Goal: Task Accomplishment & Management: Manage account settings

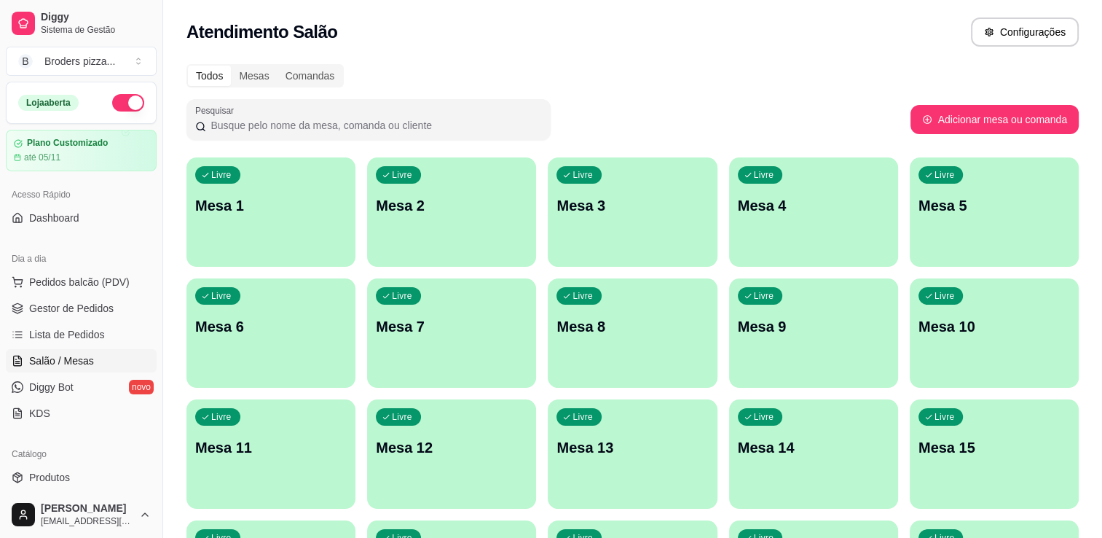
click at [669, 203] on p "Mesa 3" at bounding box center [633, 205] width 152 height 20
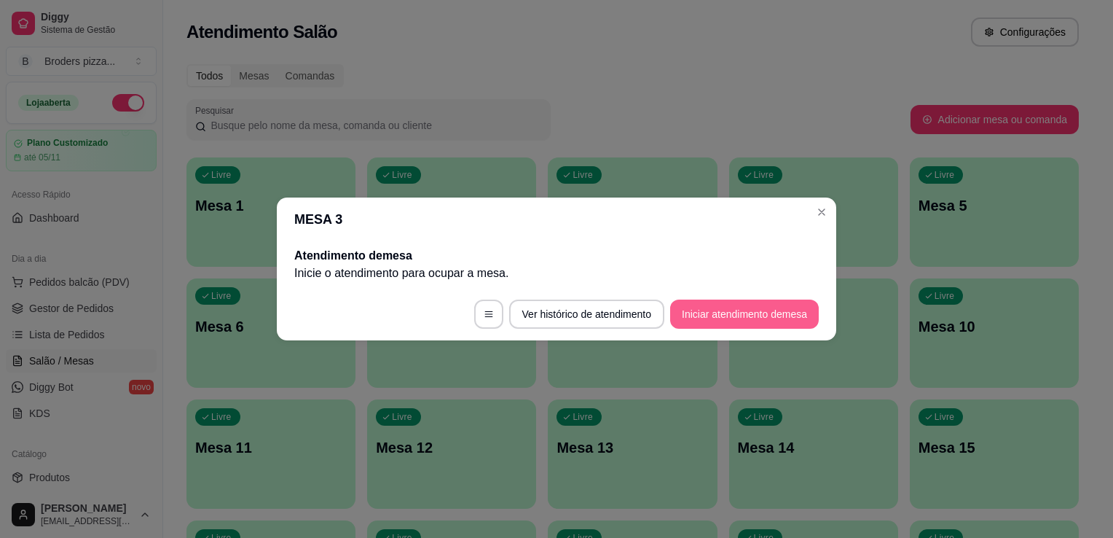
click at [739, 308] on button "Iniciar atendimento de mesa" at bounding box center [744, 313] width 149 height 29
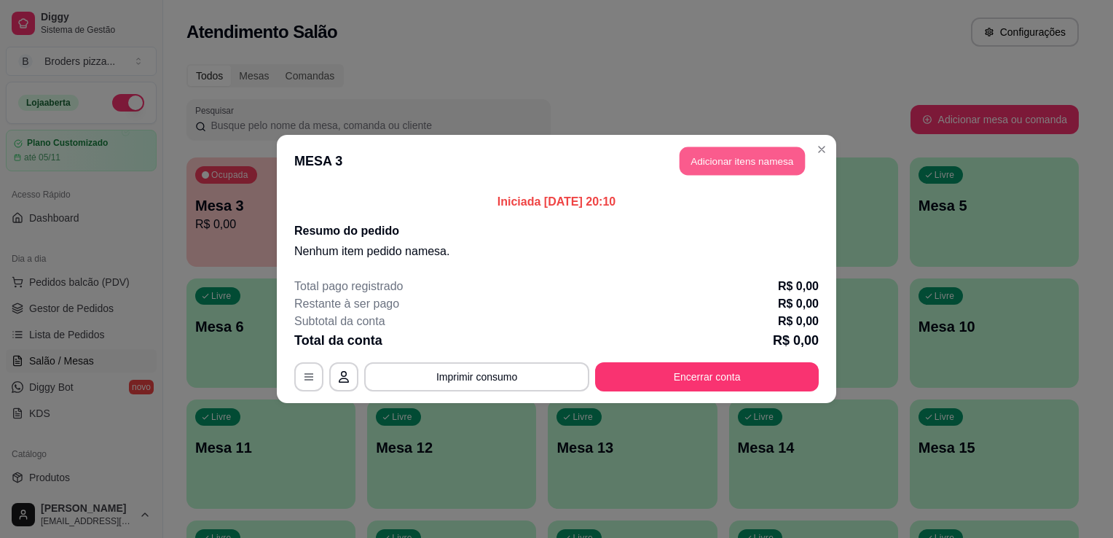
click at [745, 170] on button "Adicionar itens na mesa" at bounding box center [742, 161] width 125 height 28
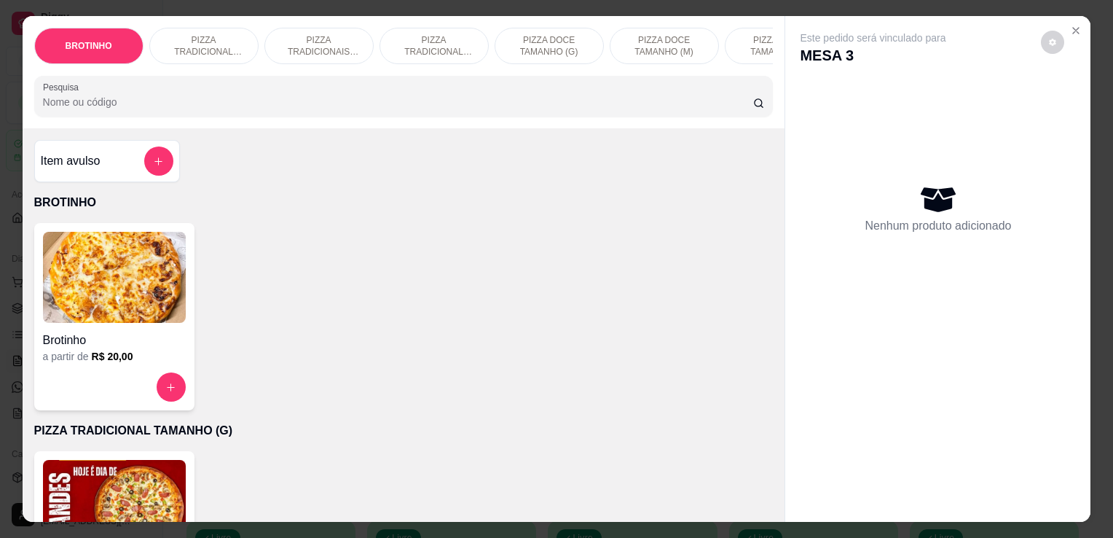
click at [103, 331] on div "Brotinho" at bounding box center [114, 336] width 143 height 26
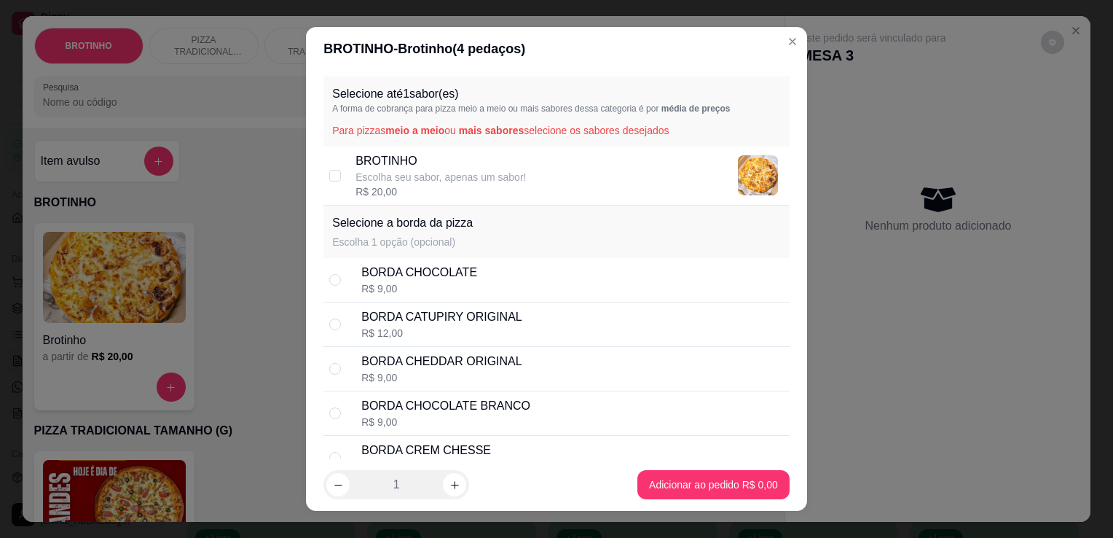
click at [385, 203] on div "BROTINHO Escolha seu sabor, apenas um sabor! R$ 20,00" at bounding box center [556, 175] width 466 height 59
checkbox input "true"
click at [575, 284] on div "BORDA CHOCOLATE R$ 9,00" at bounding box center [572, 280] width 423 height 32
radio input "true"
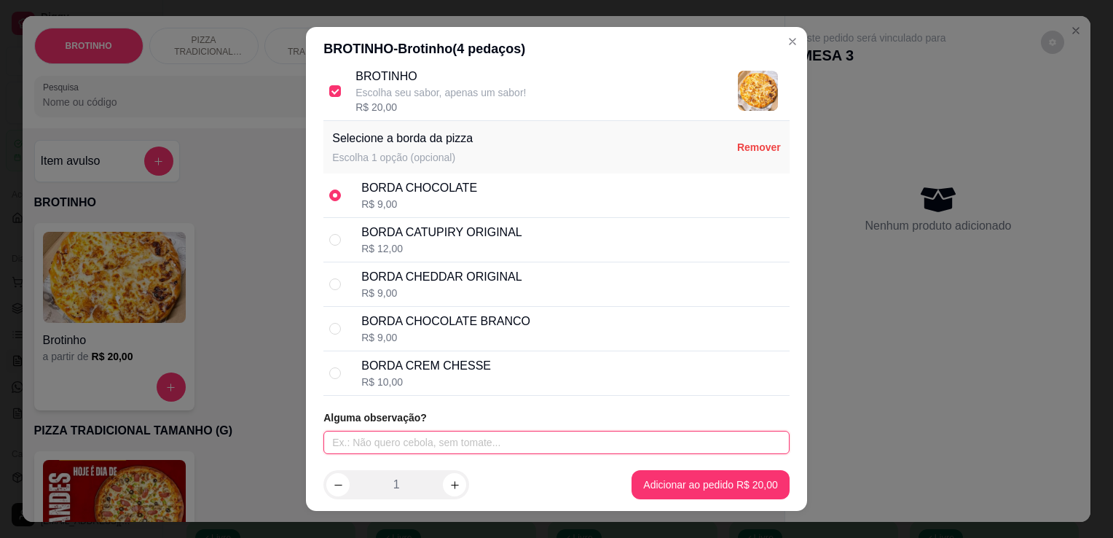
click at [455, 444] on input "text" at bounding box center [556, 442] width 466 height 23
type input "carne de sol especial"
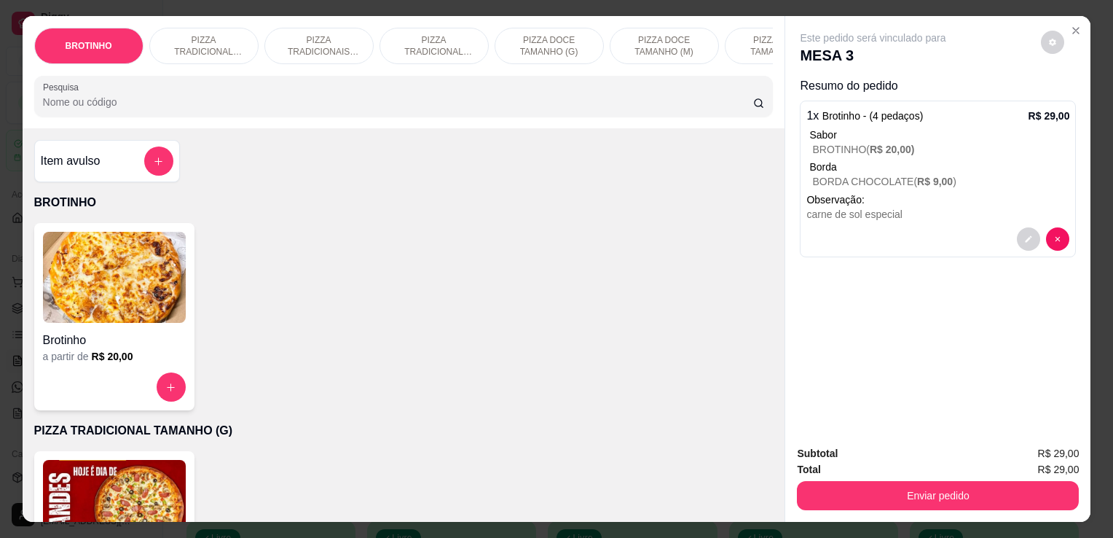
click at [158, 342] on h4 "Brotinho" at bounding box center [114, 339] width 143 height 17
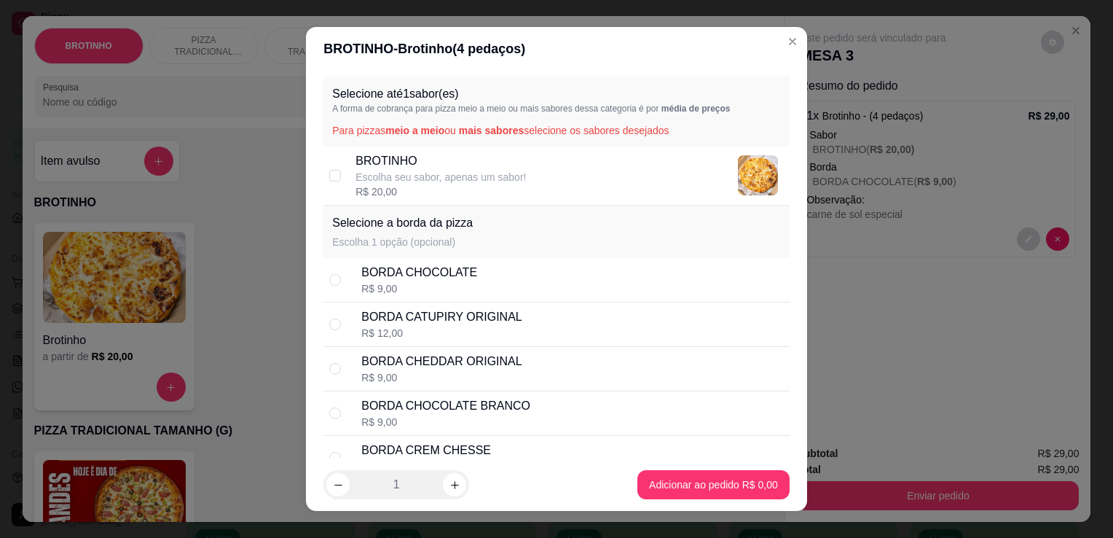
click at [398, 165] on p "BROTINHO" at bounding box center [441, 160] width 170 height 17
checkbox input "true"
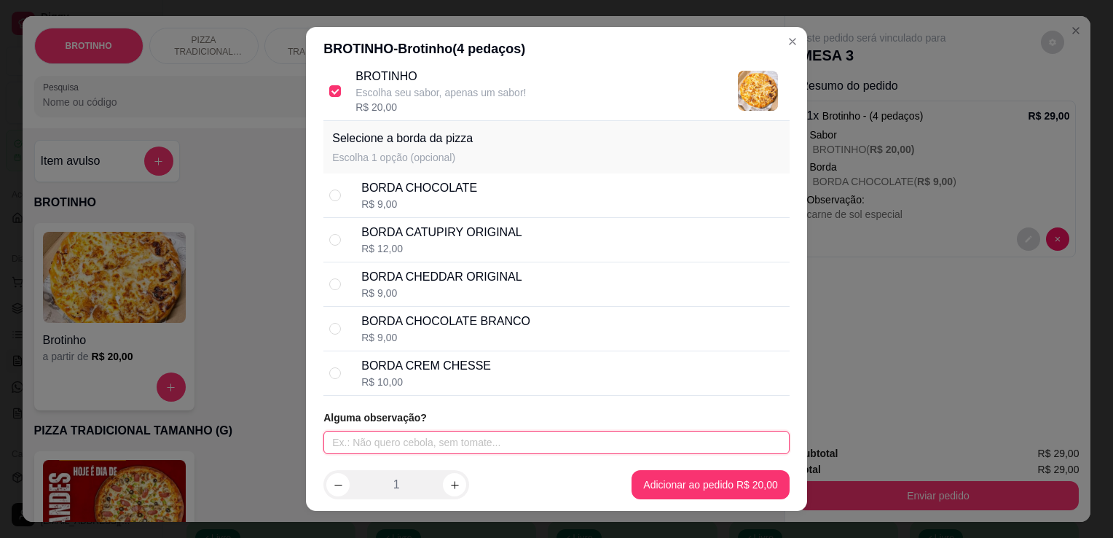
click at [519, 443] on input "text" at bounding box center [556, 442] width 466 height 23
type input "c"
type input "[PERSON_NAME] e bacon"
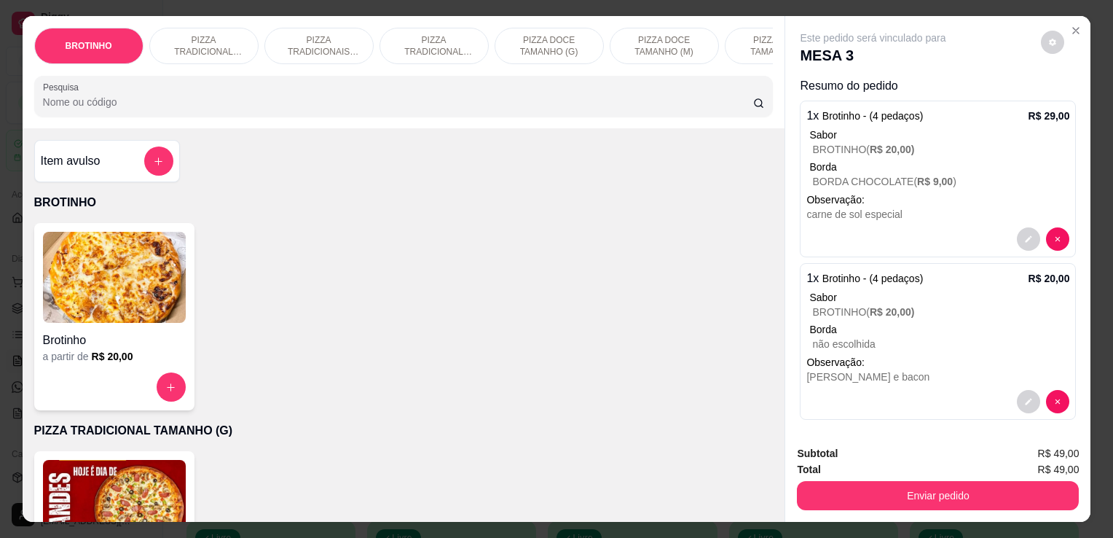
click at [149, 340] on h4 "Brotinho" at bounding box center [114, 339] width 143 height 17
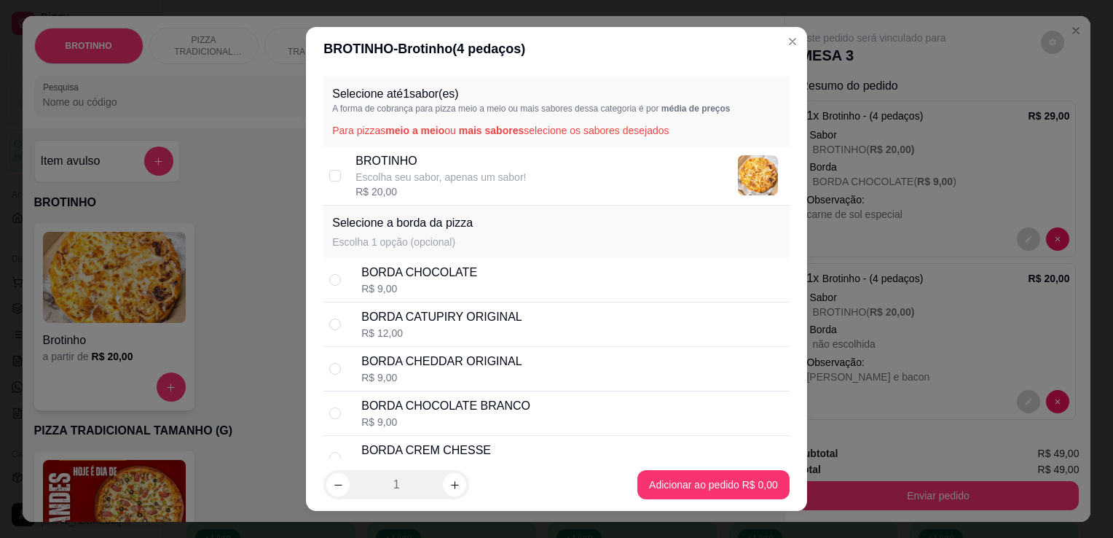
click at [486, 146] on div "BROTINHO Escolha seu sabor, apenas um sabor! R$ 20,00" at bounding box center [556, 175] width 466 height 59
checkbox input "true"
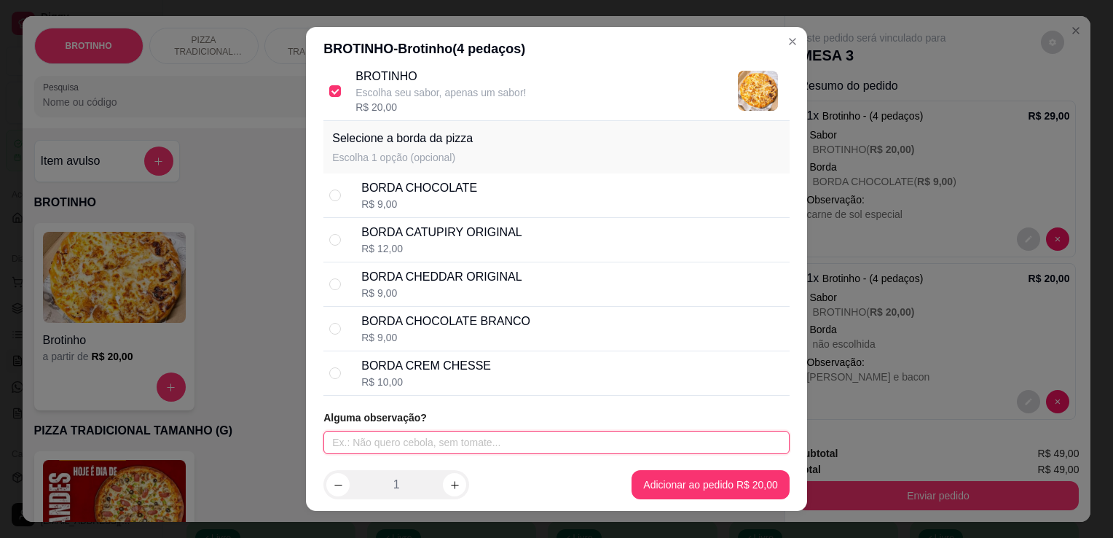
click at [640, 439] on input "text" at bounding box center [556, 442] width 466 height 23
type input "a moda"
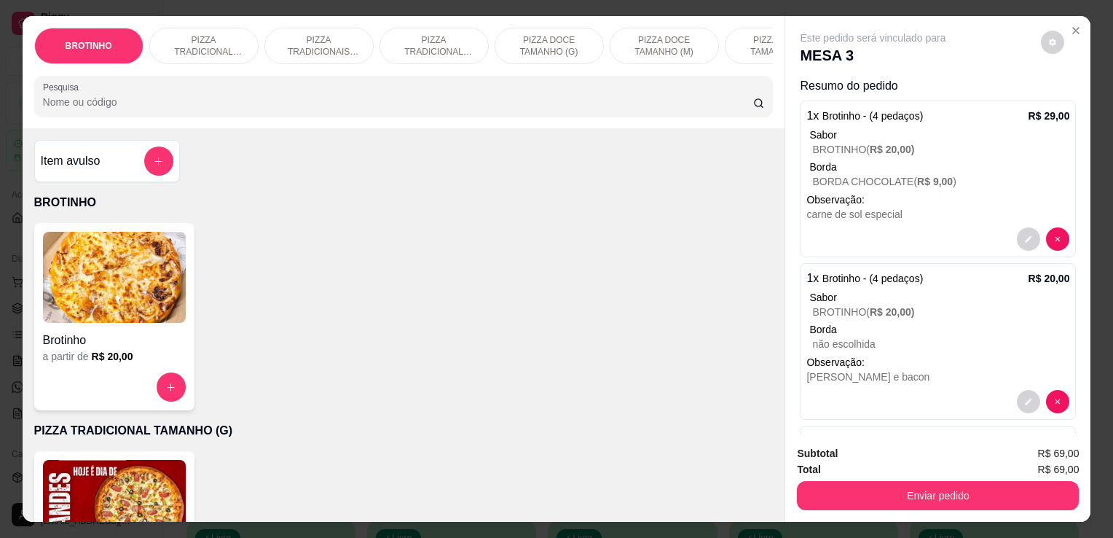
click at [79, 332] on div "Brotinho" at bounding box center [114, 336] width 143 height 26
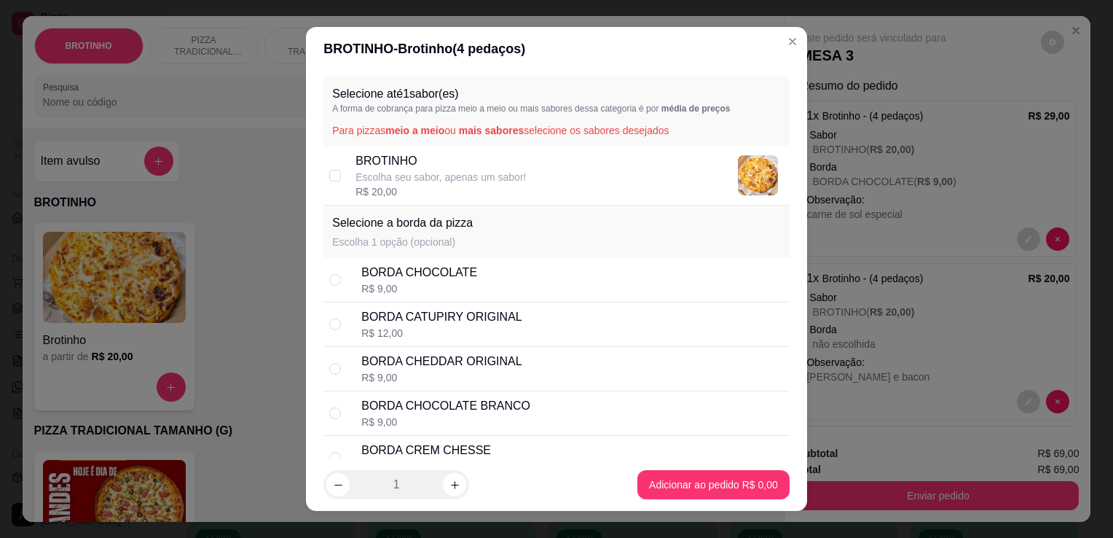
click at [434, 162] on p "BROTINHO" at bounding box center [441, 160] width 170 height 17
checkbox input "true"
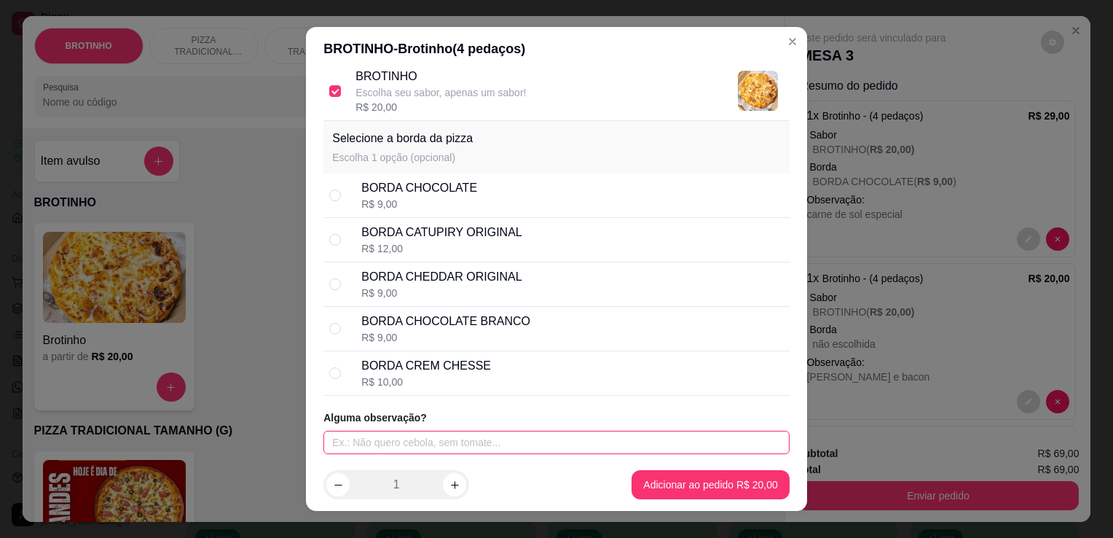
click at [513, 436] on input "text" at bounding box center [556, 442] width 466 height 23
type input "lombo canadense"
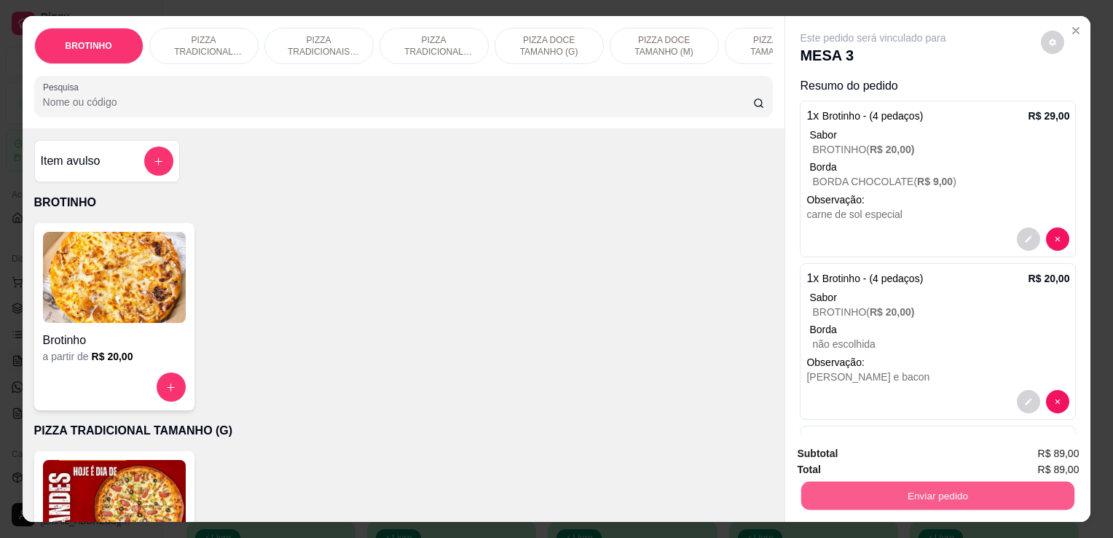
click at [866, 499] on button "Enviar pedido" at bounding box center [937, 495] width 273 height 28
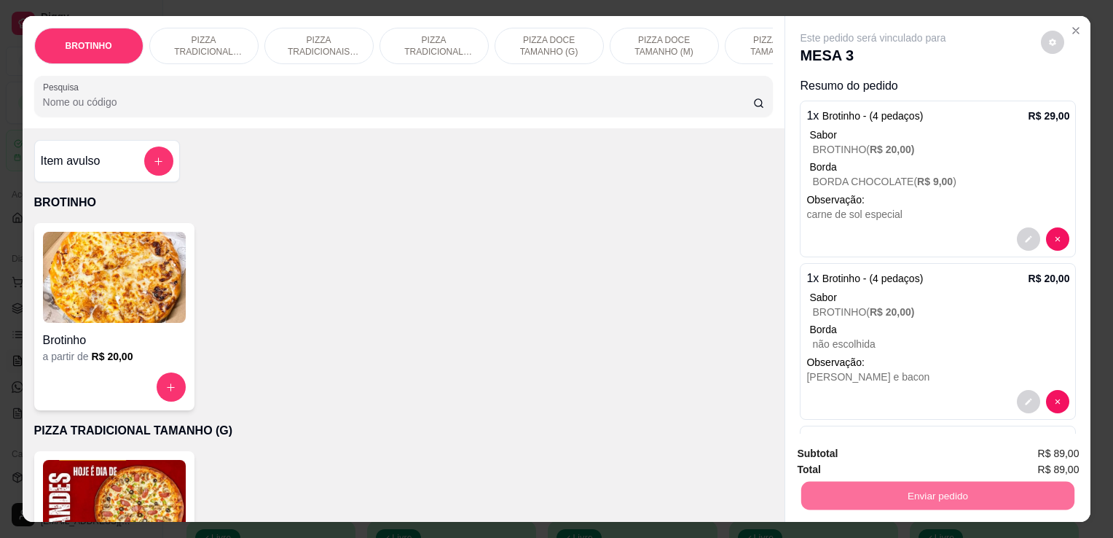
click at [1032, 460] on button "Enviar pedido" at bounding box center [1041, 454] width 80 height 27
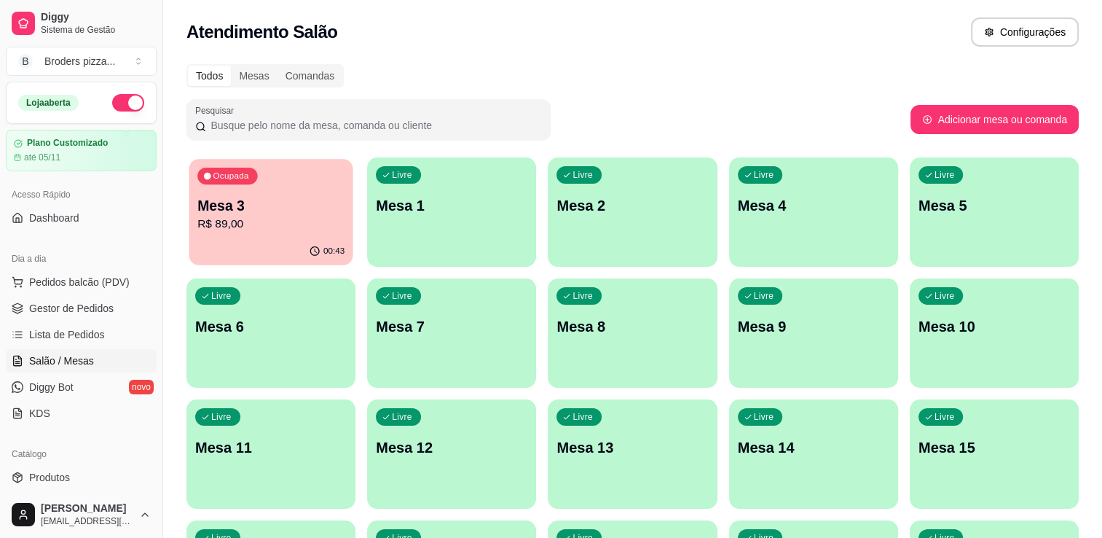
click at [309, 222] on p "R$ 89,00" at bounding box center [270, 224] width 147 height 17
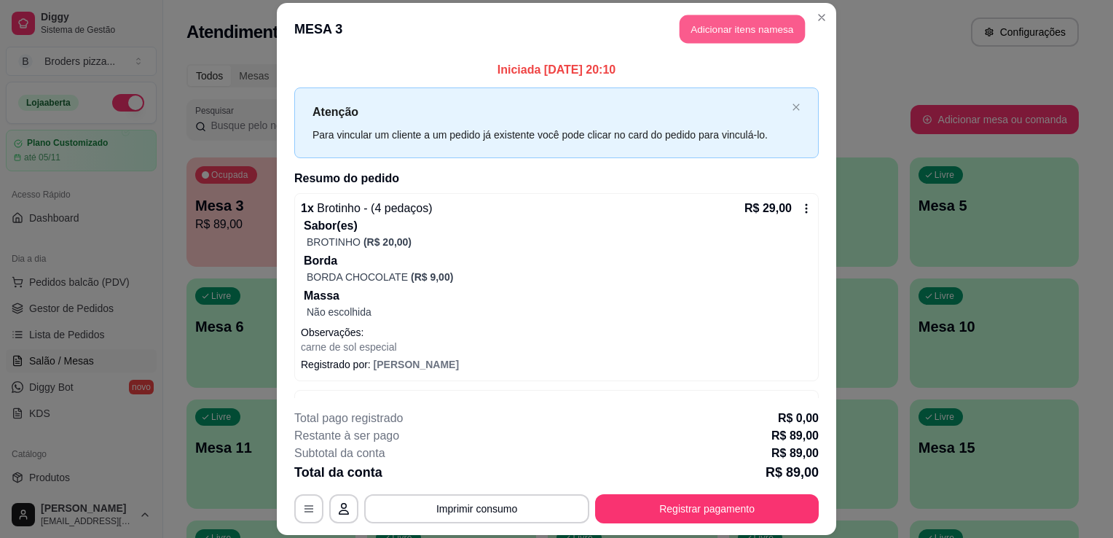
click at [702, 28] on button "Adicionar itens na mesa" at bounding box center [742, 29] width 125 height 28
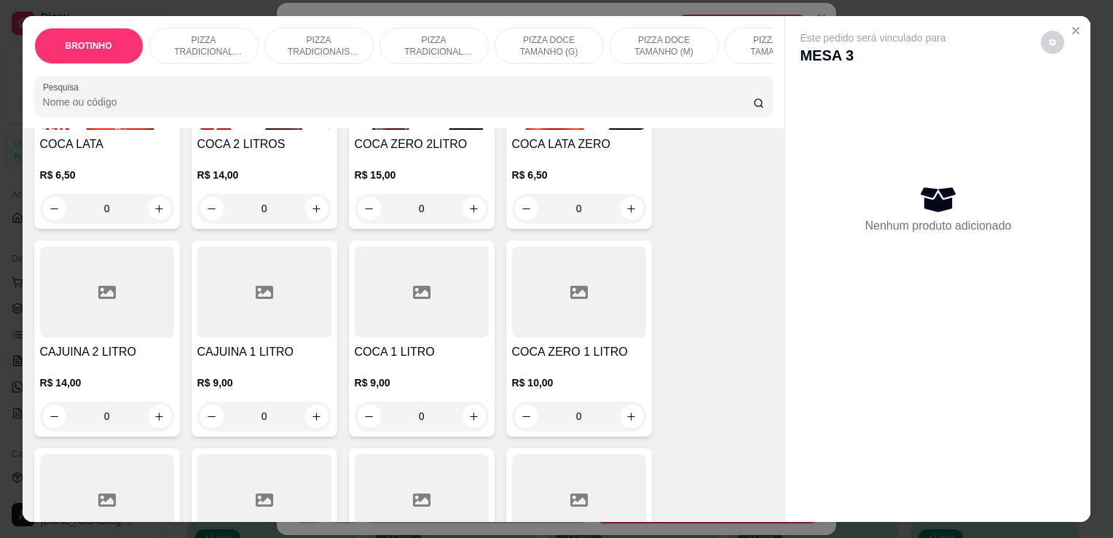
scroll to position [1855, 0]
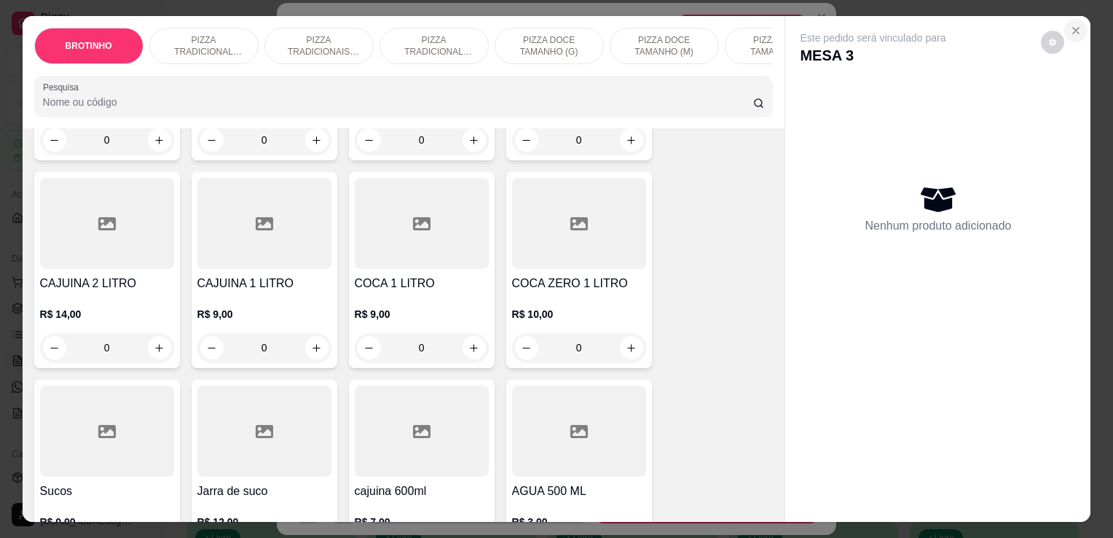
click at [1070, 26] on icon "Close" at bounding box center [1076, 31] width 12 height 12
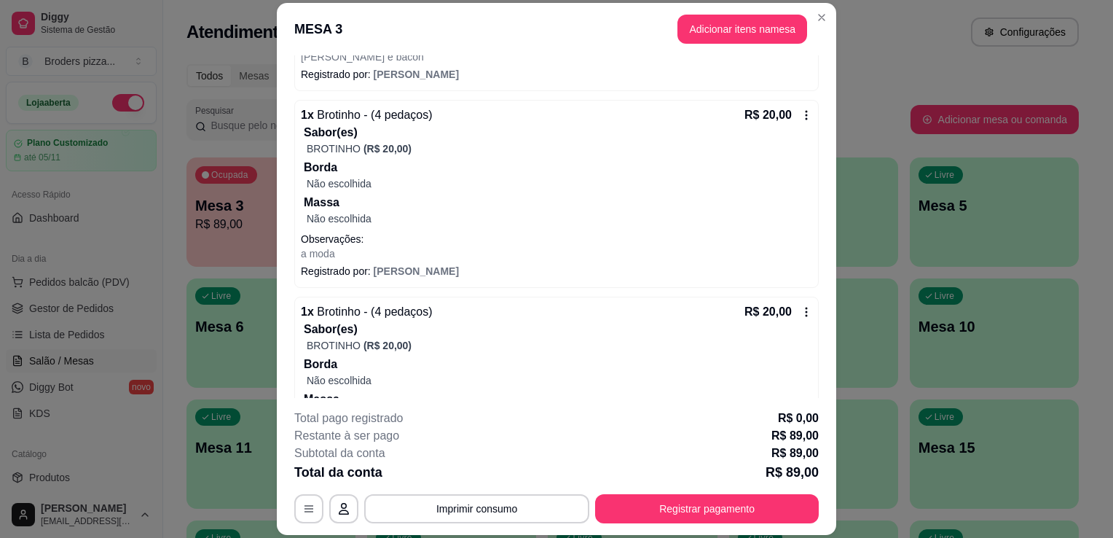
scroll to position [577, 0]
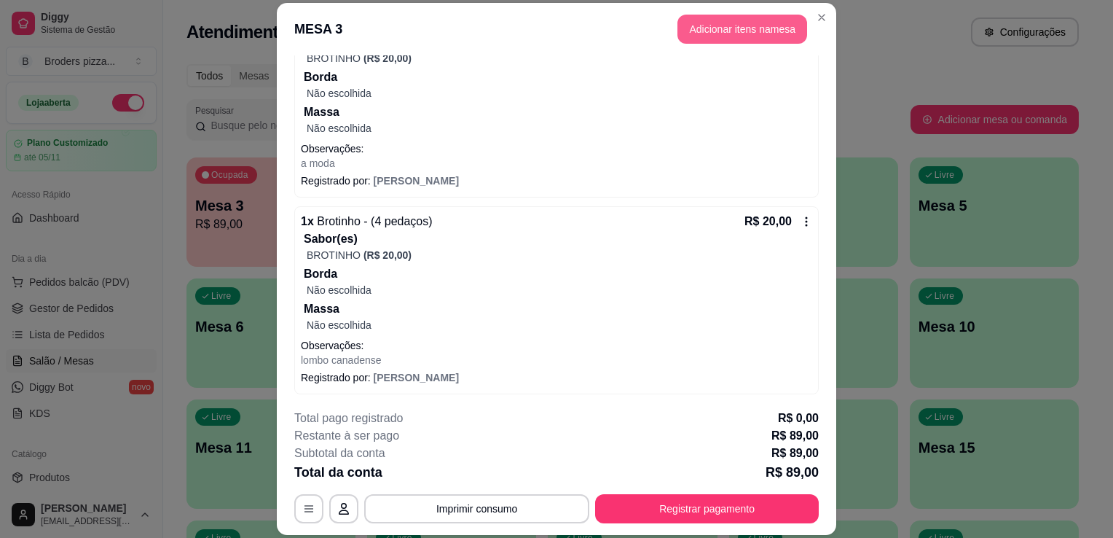
click at [707, 28] on button "Adicionar itens na mesa" at bounding box center [743, 29] width 130 height 29
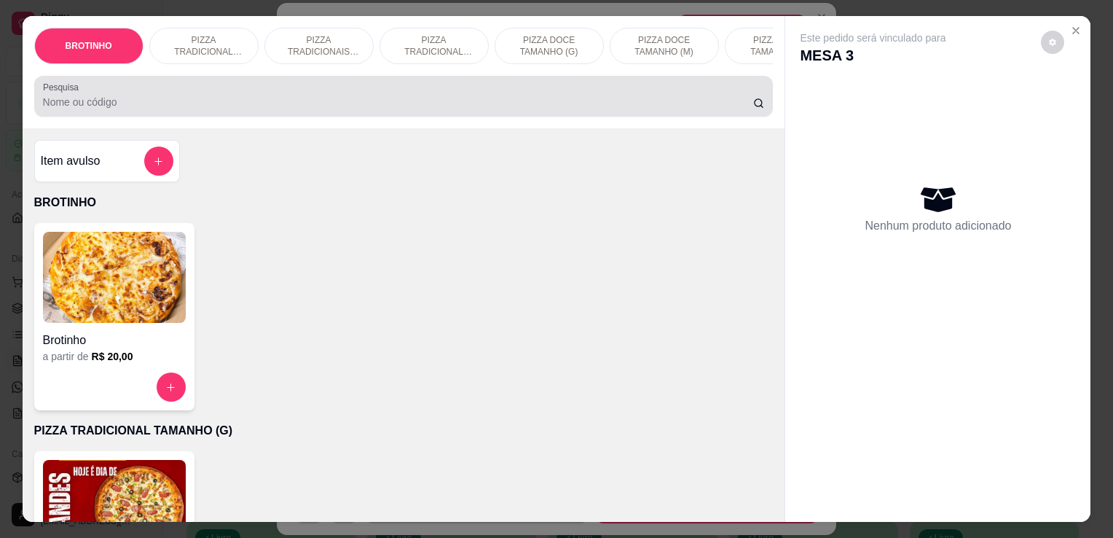
click at [380, 95] on div at bounding box center [404, 96] width 722 height 29
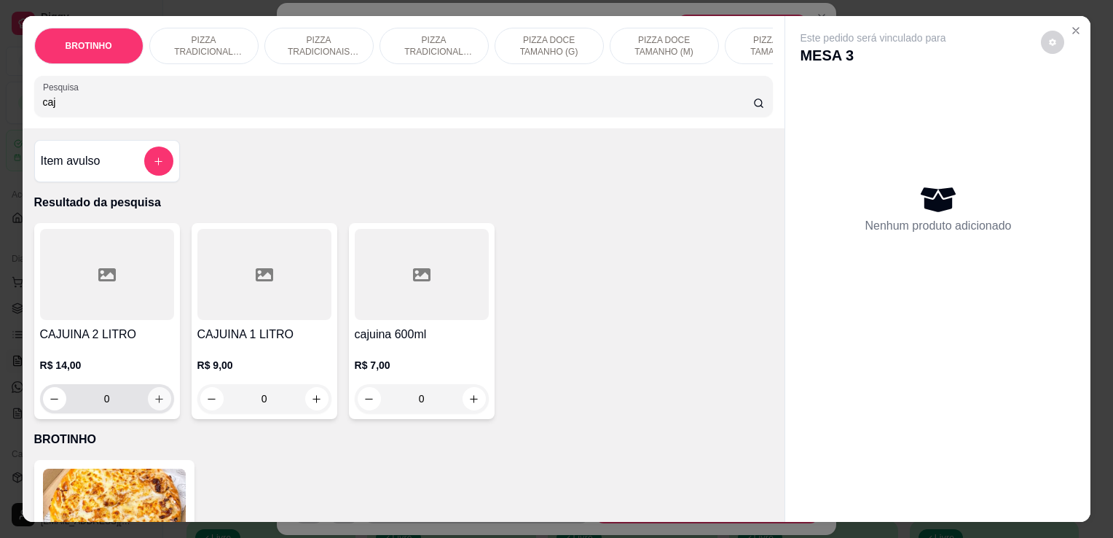
type input "caj"
click at [155, 401] on icon "increase-product-quantity" at bounding box center [159, 398] width 11 height 11
type input "1"
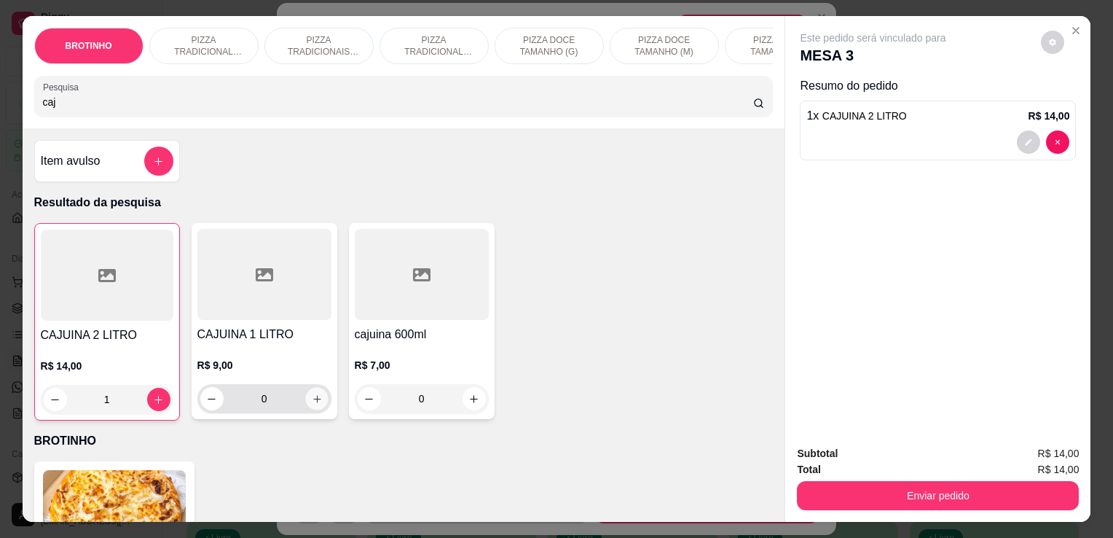
click at [320, 401] on button "increase-product-quantity" at bounding box center [316, 399] width 23 height 23
type input "1"
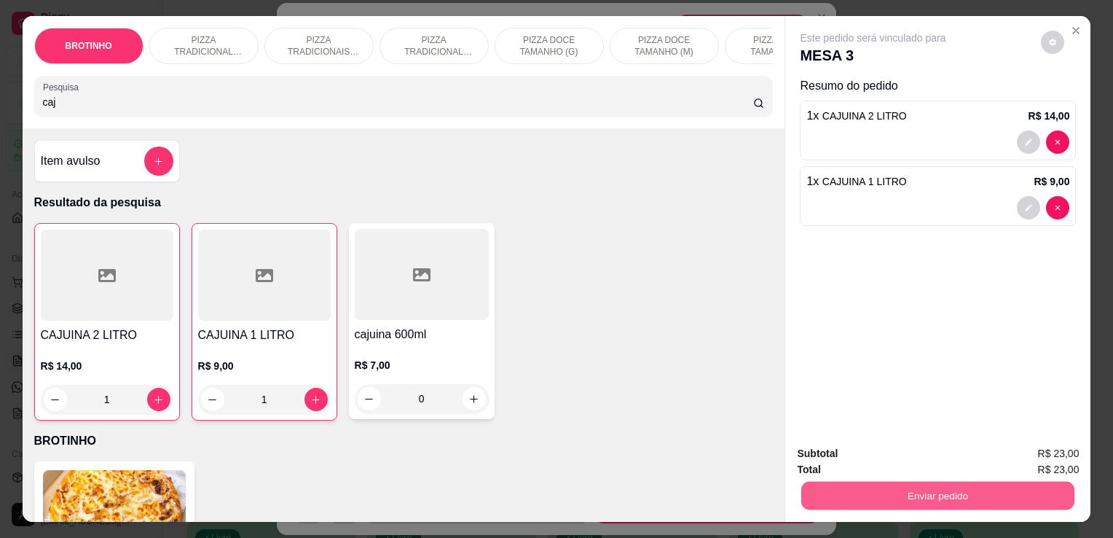
click at [904, 500] on button "Enviar pedido" at bounding box center [937, 495] width 273 height 28
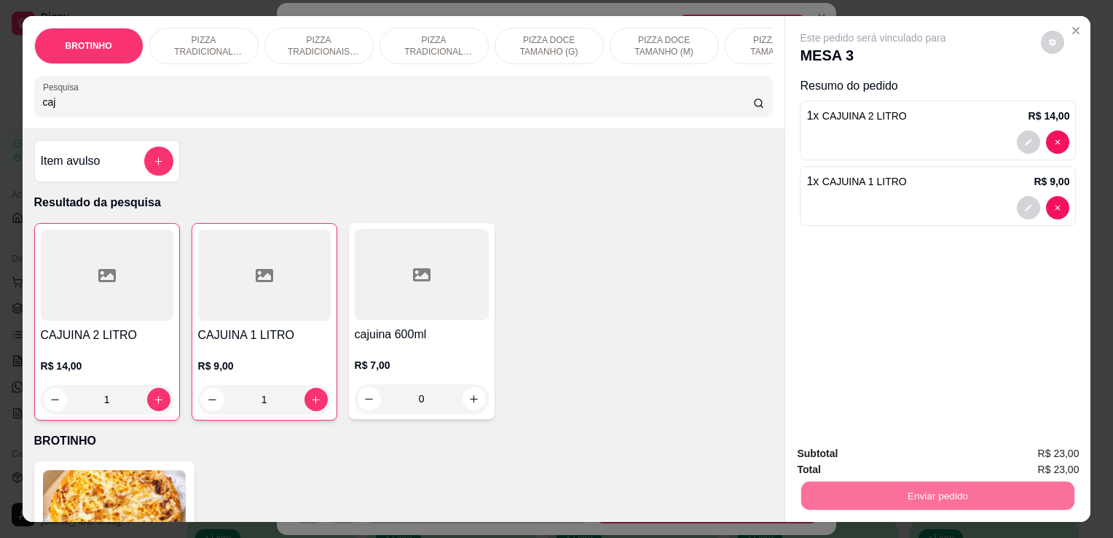
click at [1055, 453] on button "Enviar pedido" at bounding box center [1041, 454] width 80 height 27
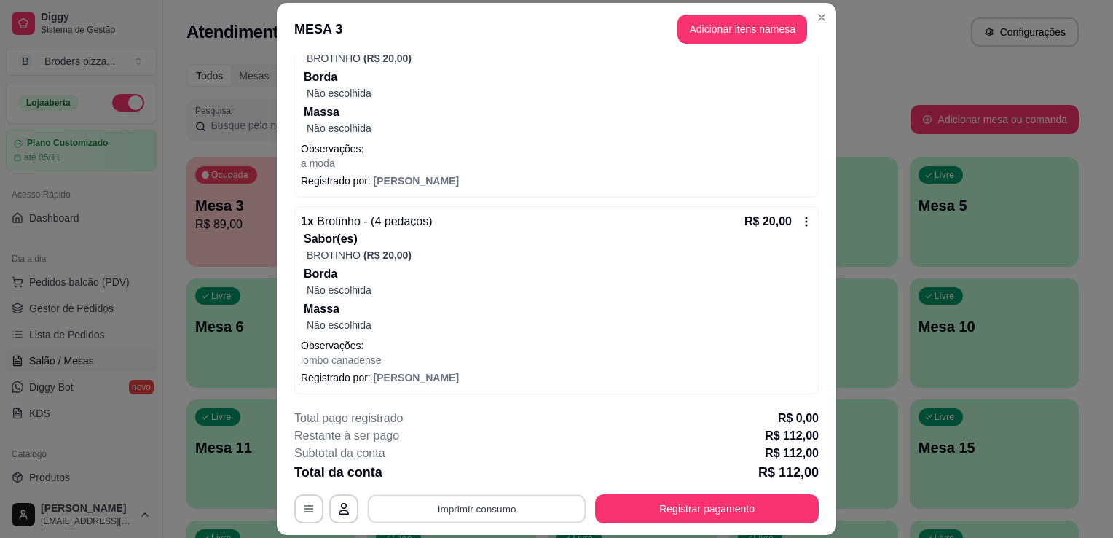
click at [508, 497] on button "Imprimir consumo" at bounding box center [477, 509] width 219 height 28
click at [489, 474] on button "IMPRESSORA" at bounding box center [476, 475] width 102 height 23
click at [685, 519] on button "Registrar pagamento" at bounding box center [707, 509] width 217 height 28
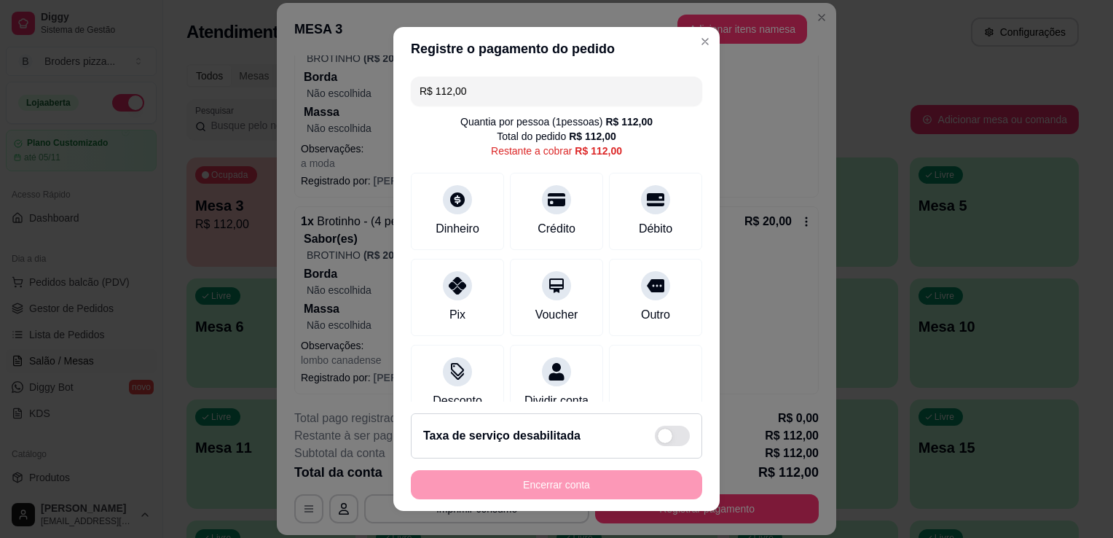
click at [510, 90] on input "R$ 112,00" at bounding box center [557, 90] width 274 height 29
click at [551, 197] on div at bounding box center [557, 195] width 32 height 32
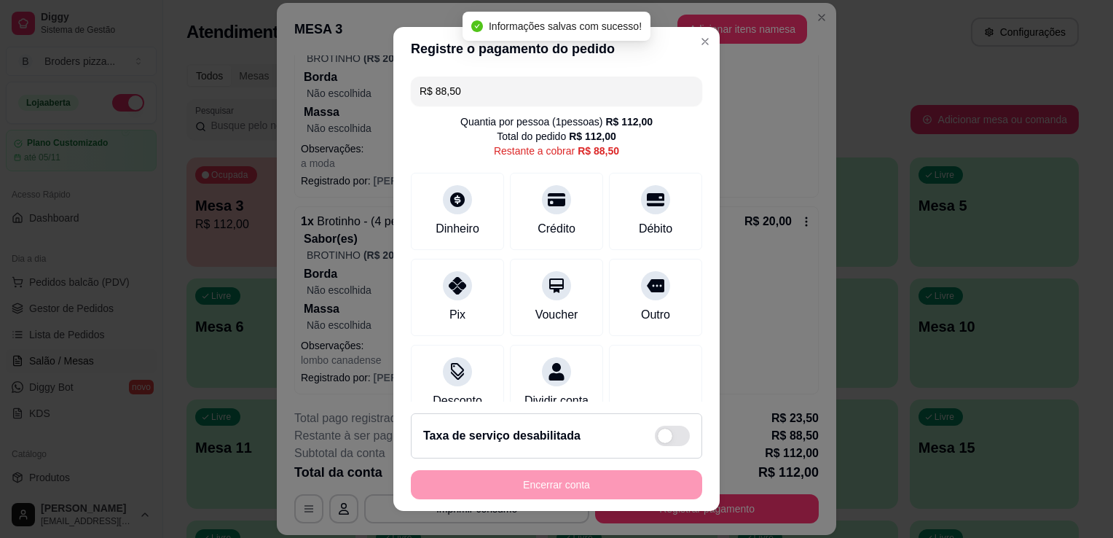
click at [483, 93] on input "R$ 88,50" at bounding box center [557, 90] width 274 height 29
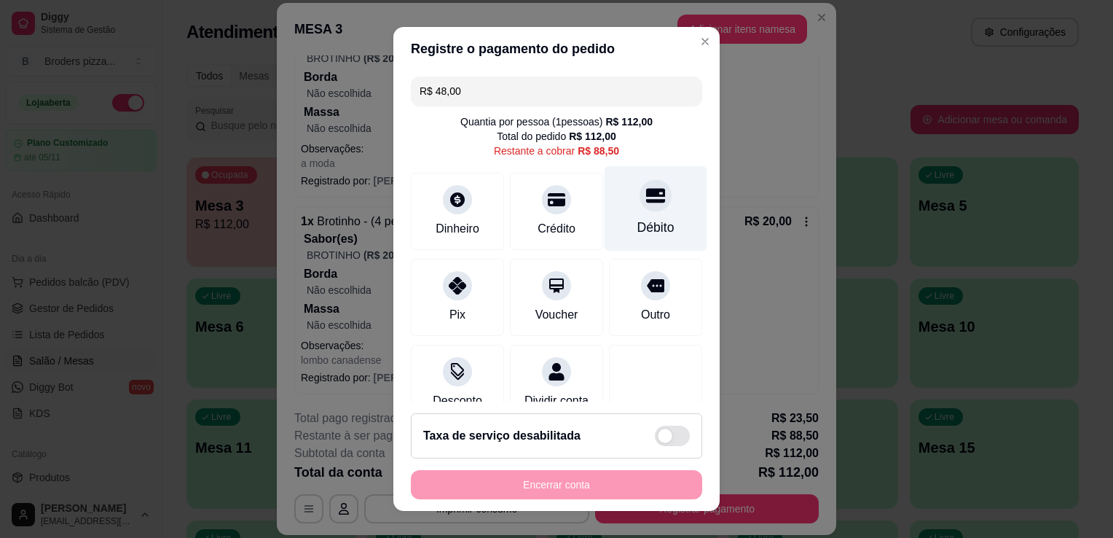
click at [621, 211] on div "Débito" at bounding box center [656, 208] width 103 height 85
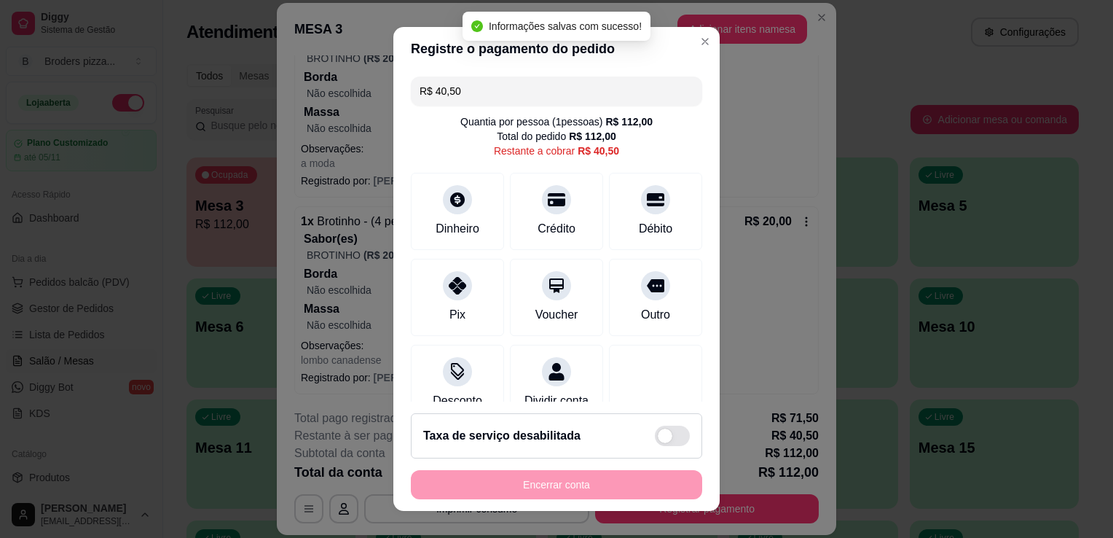
click at [513, 95] on input "R$ 40,50" at bounding box center [557, 90] width 274 height 29
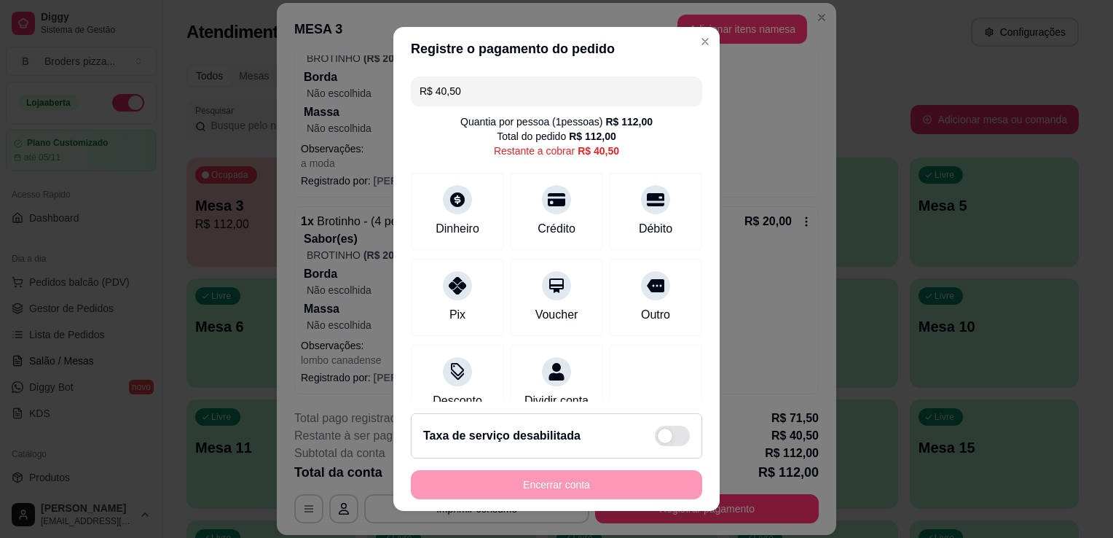
click at [513, 95] on input "R$ 40,50" at bounding box center [557, 90] width 274 height 29
click at [646, 197] on icon at bounding box center [655, 195] width 19 height 19
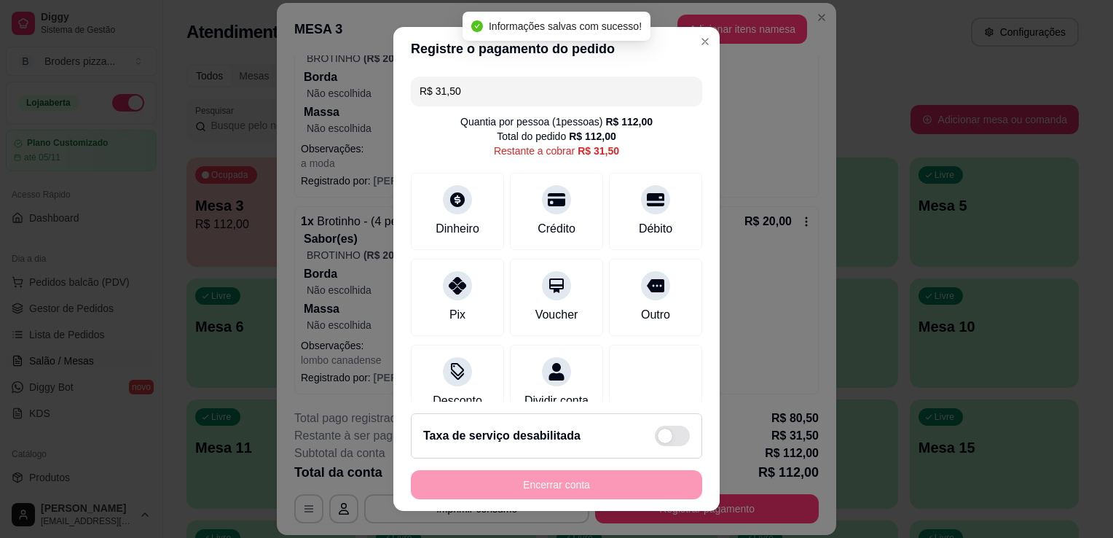
click at [505, 98] on input "R$ 31,50" at bounding box center [557, 90] width 274 height 29
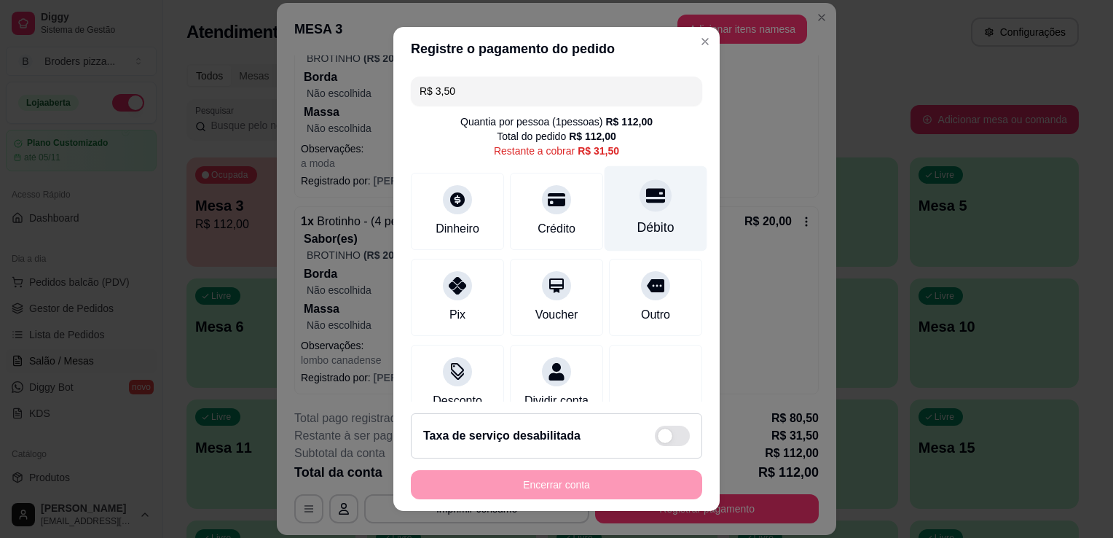
click at [652, 200] on div "Débito" at bounding box center [656, 208] width 103 height 85
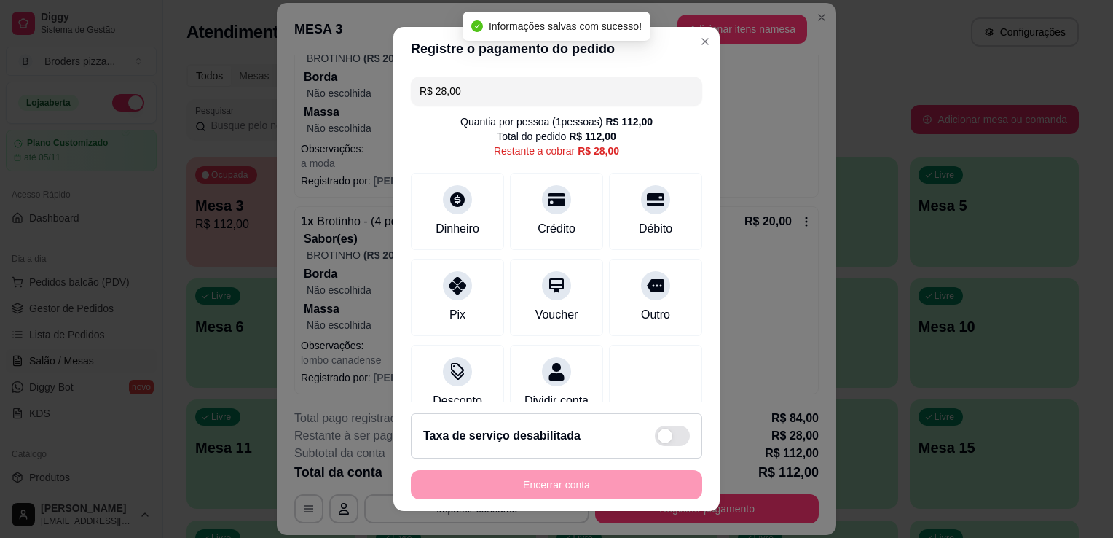
click at [472, 93] on input "R$ 28,00" at bounding box center [557, 90] width 274 height 29
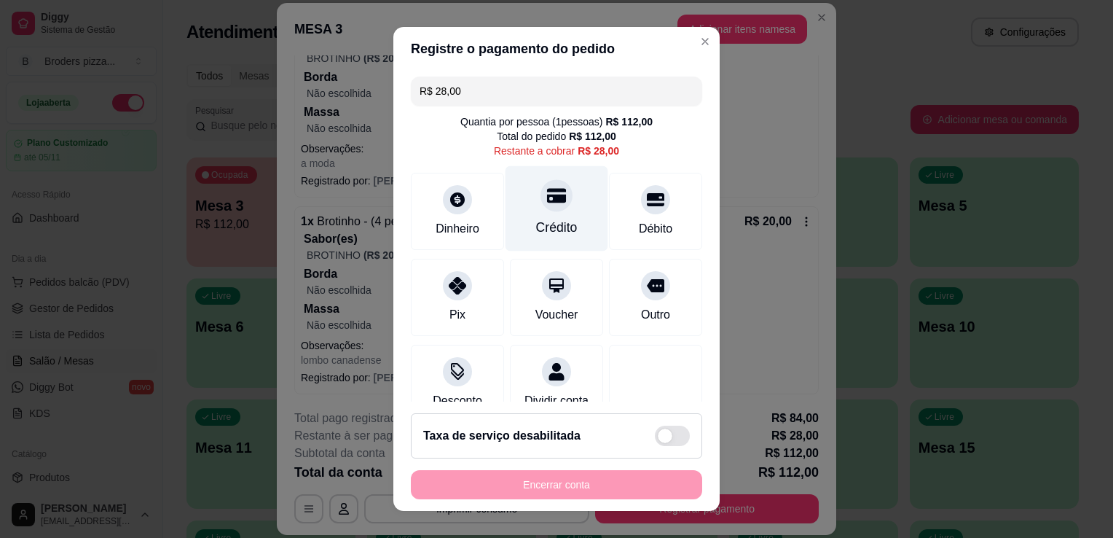
click at [541, 208] on div at bounding box center [557, 195] width 32 height 32
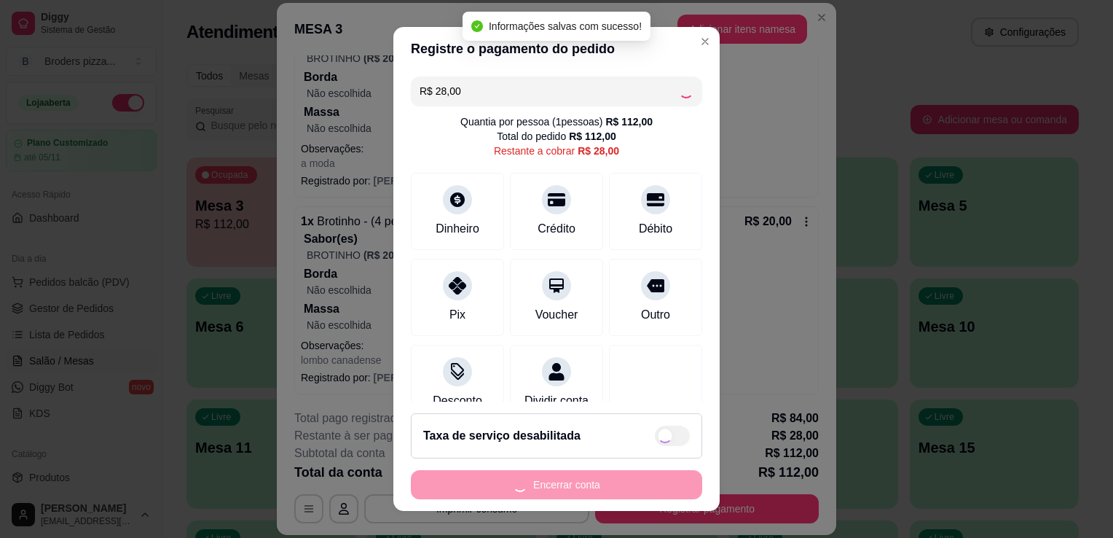
type input "R$ 0,00"
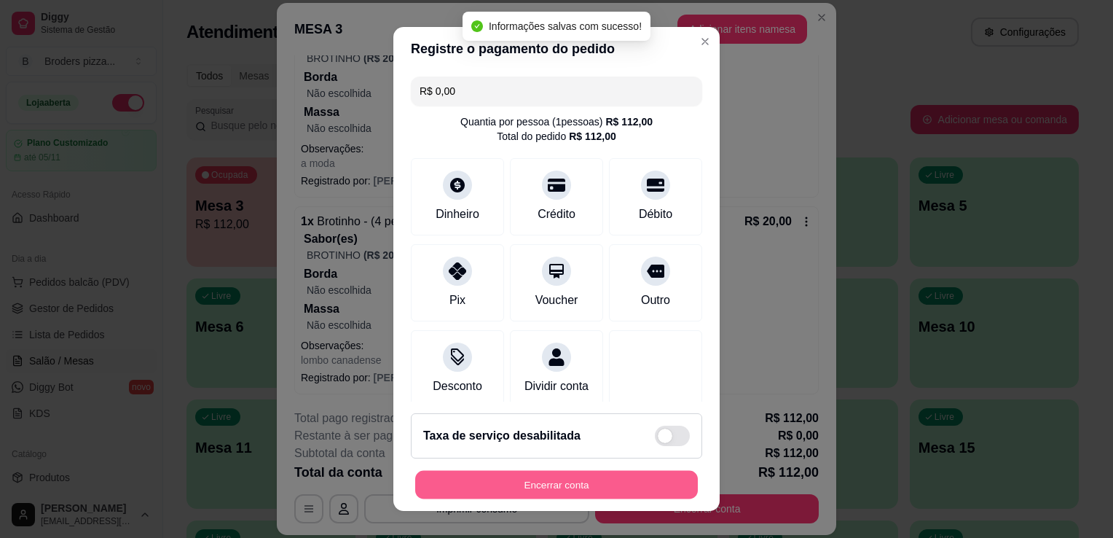
click at [580, 487] on button "Encerrar conta" at bounding box center [556, 485] width 283 height 28
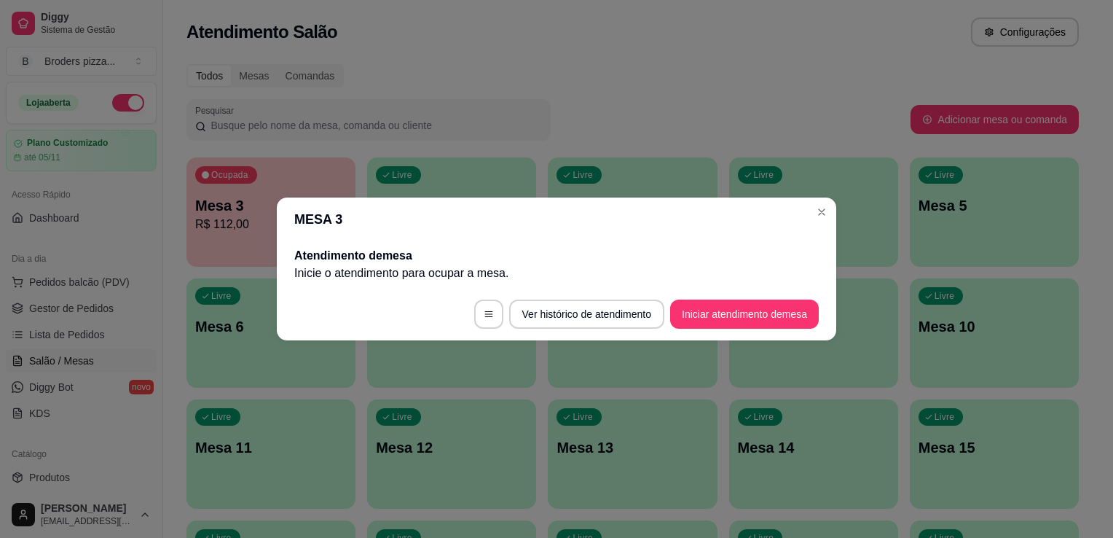
scroll to position [0, 0]
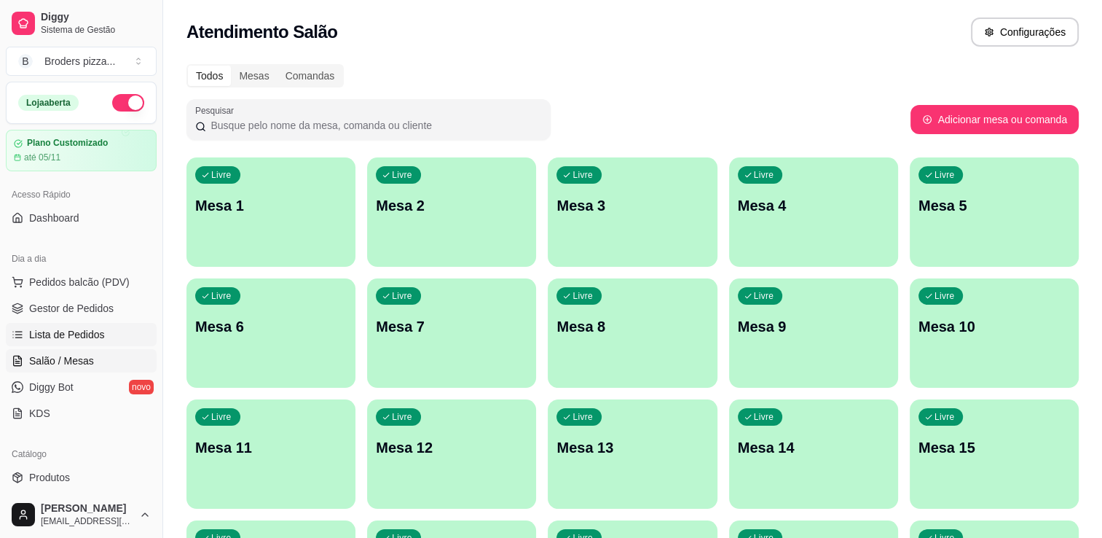
click at [47, 336] on span "Lista de Pedidos" at bounding box center [67, 334] width 76 height 15
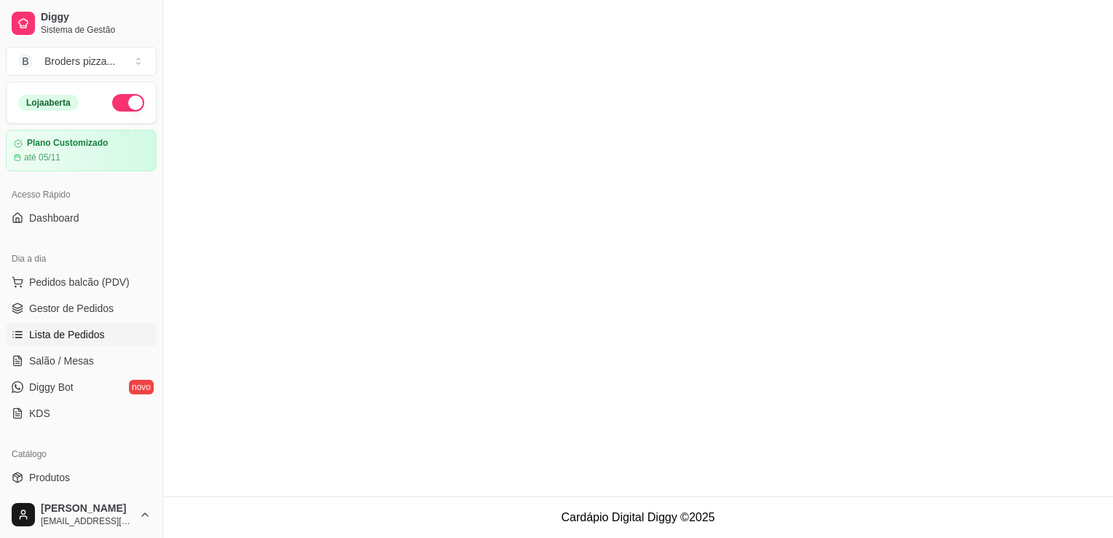
click at [47, 336] on span "Lista de Pedidos" at bounding box center [67, 334] width 76 height 15
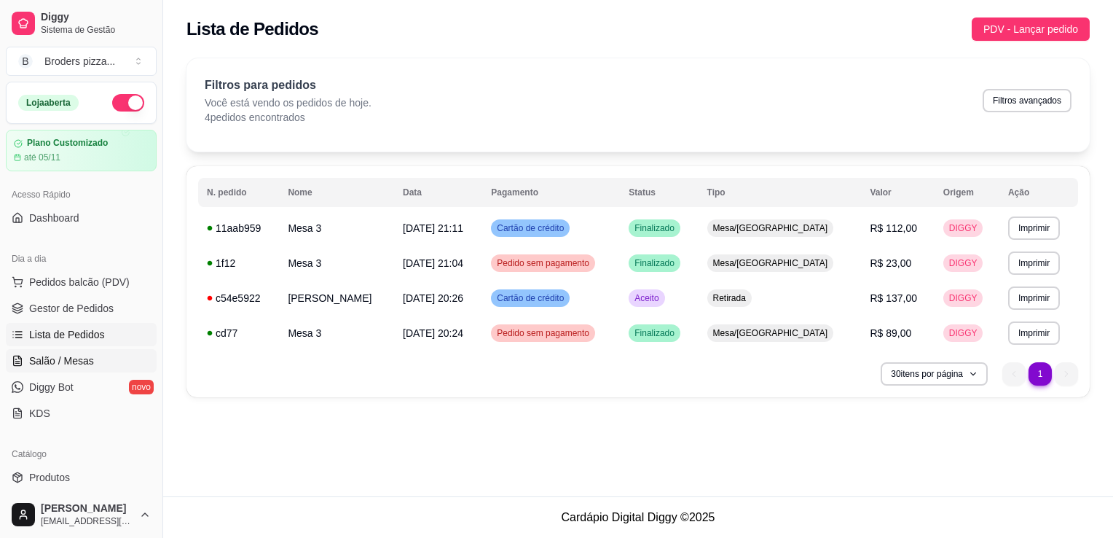
click at [71, 356] on span "Salão / Mesas" at bounding box center [61, 360] width 65 height 15
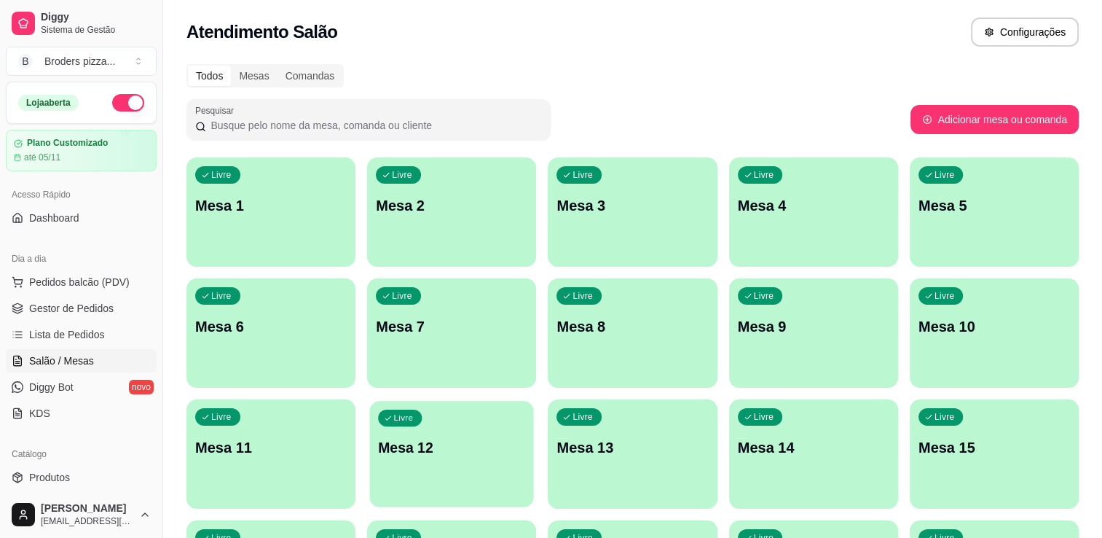
click at [428, 441] on p "Mesa 12" at bounding box center [451, 448] width 147 height 20
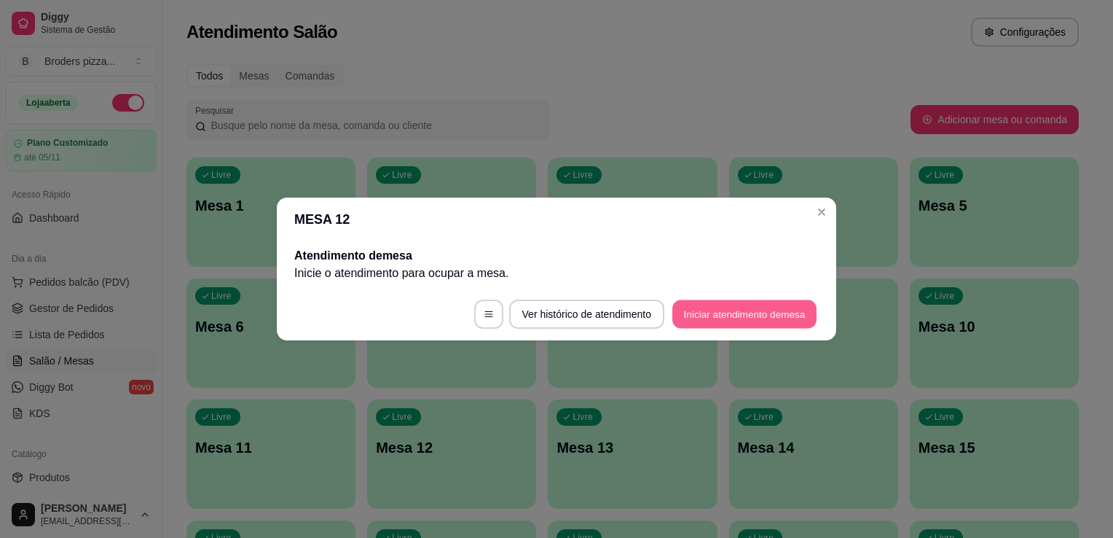
click at [737, 315] on button "Iniciar atendimento de mesa" at bounding box center [744, 314] width 144 height 28
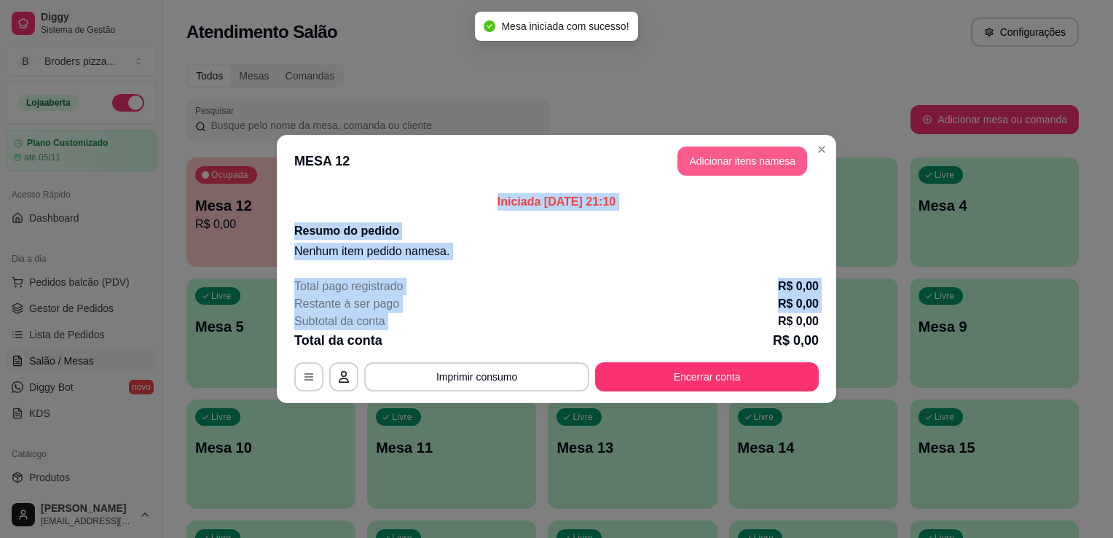
drag, startPoint x: 737, startPoint y: 315, endPoint x: 731, endPoint y: 167, distance: 148.7
click at [731, 167] on section "MESA 12 Adicionar itens na mesa Iniciada [DATE] 21:10 Resumo do pedido Nenhum i…" at bounding box center [556, 269] width 559 height 268
click at [731, 167] on button "Adicionar itens na mesa" at bounding box center [742, 161] width 125 height 28
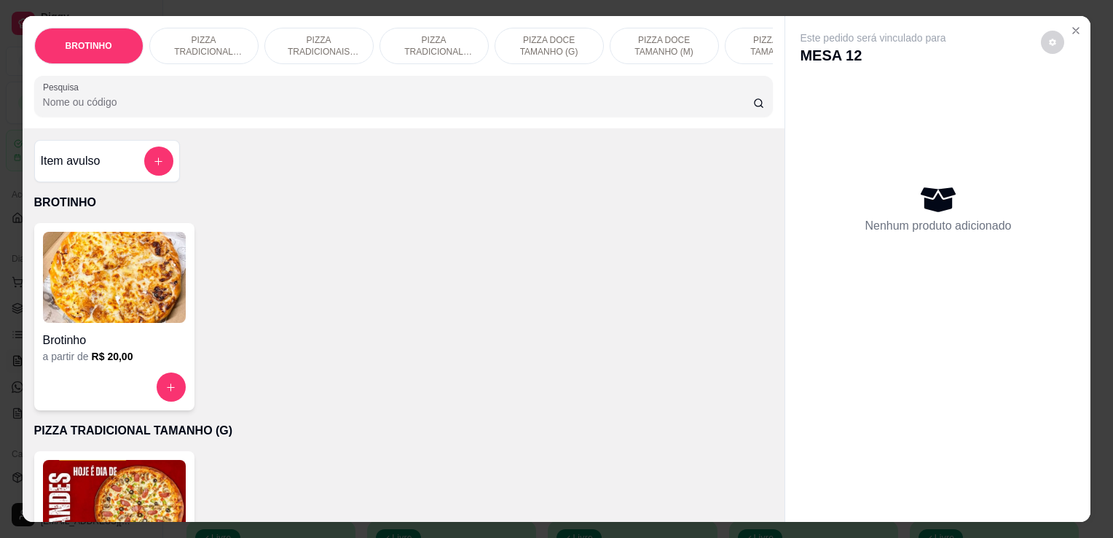
click at [90, 484] on img at bounding box center [114, 505] width 143 height 91
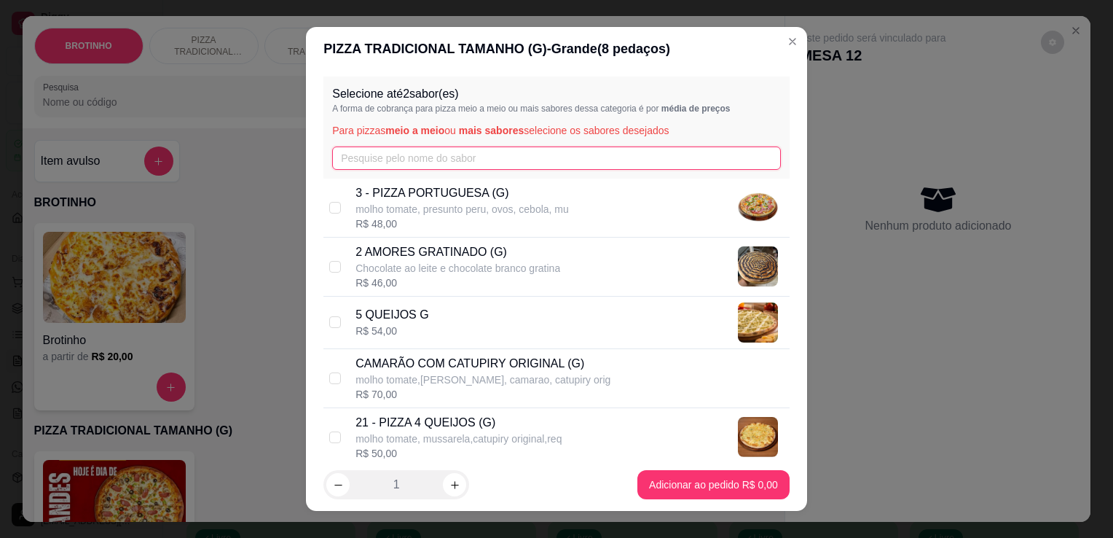
click at [376, 161] on input "text" at bounding box center [556, 157] width 449 height 23
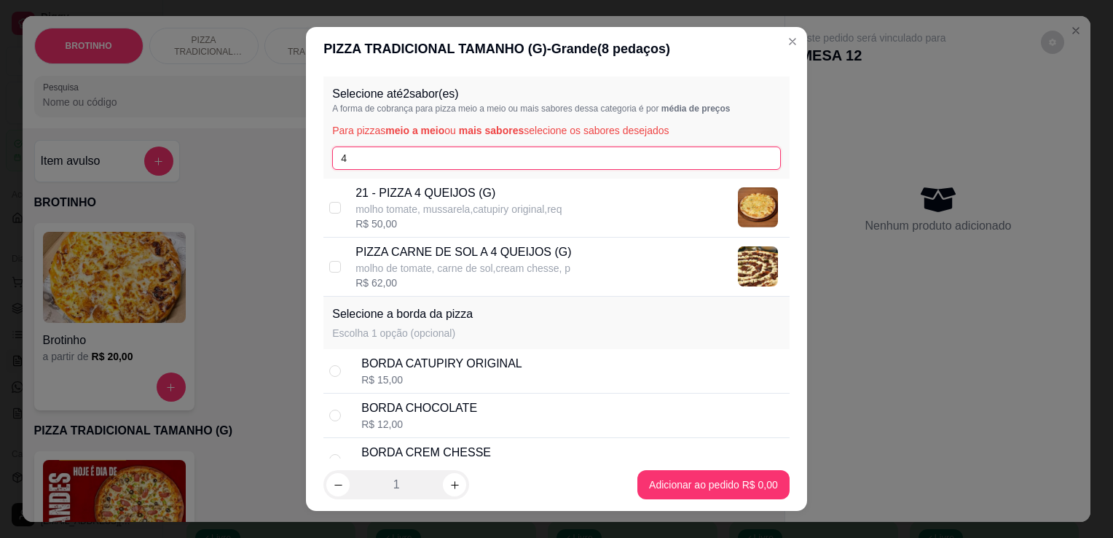
type input "4"
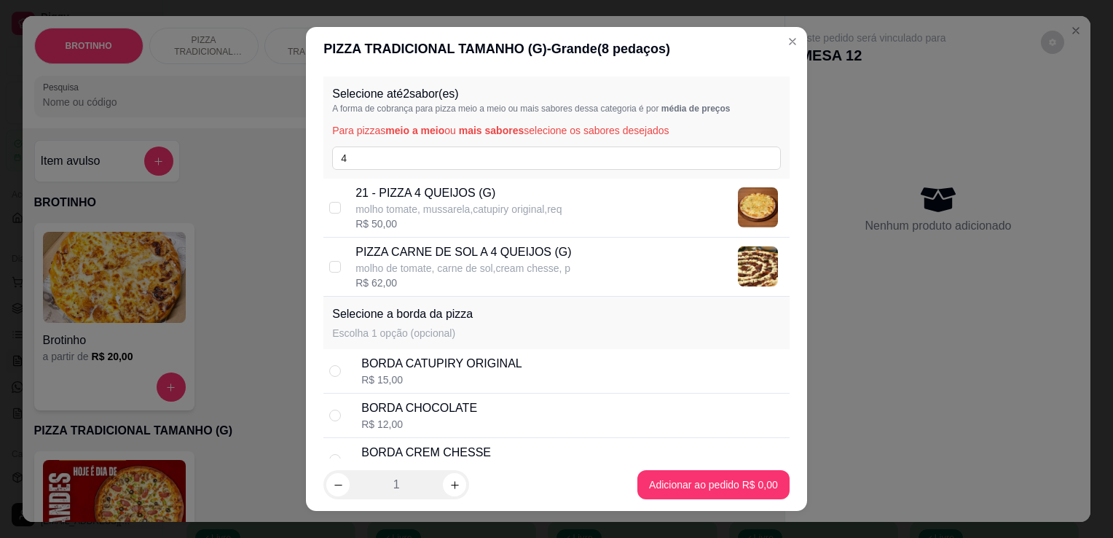
click at [554, 231] on div "21 - PIZZA 4 QUEIJOS (G) molho tomate, mussarela,catupiry original,req R$ 50,00" at bounding box center [556, 207] width 466 height 59
checkbox input "true"
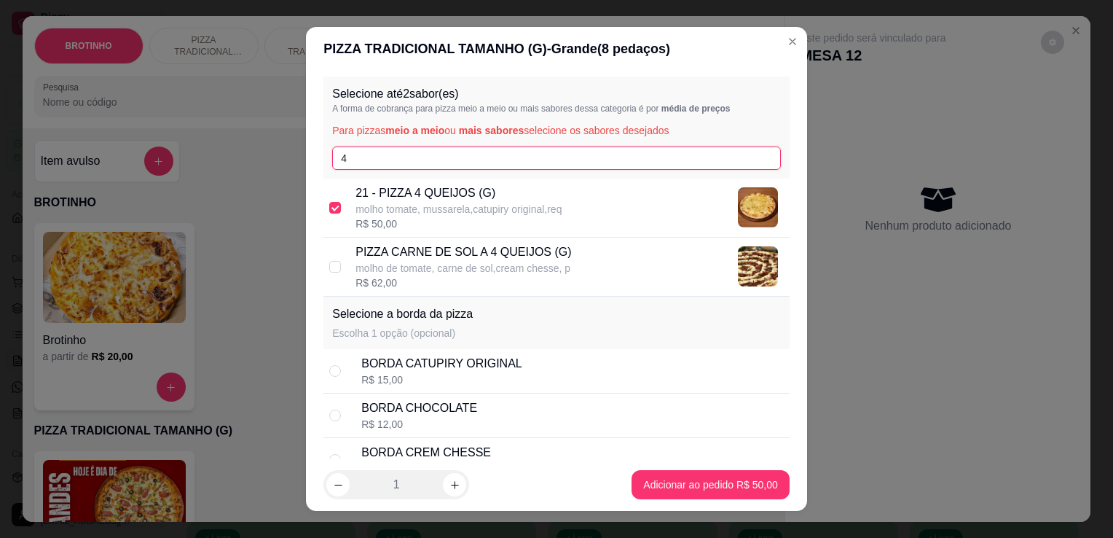
click at [523, 162] on input "4" at bounding box center [556, 157] width 449 height 23
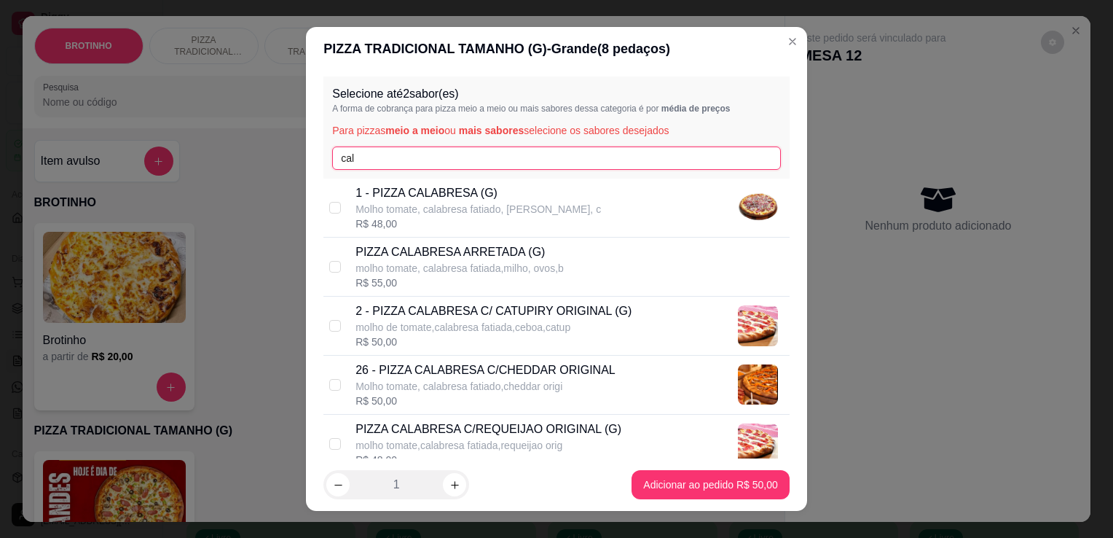
type input "cal"
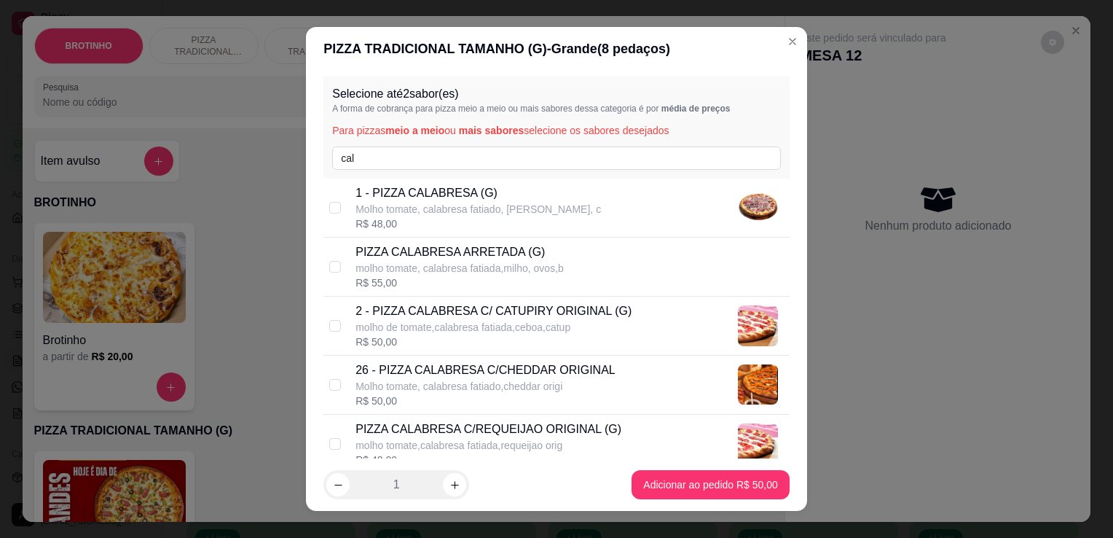
click at [476, 387] on p "Molho tomate, calabresa fatiado,cheddar origi" at bounding box center [486, 386] width 260 height 15
checkbox input "true"
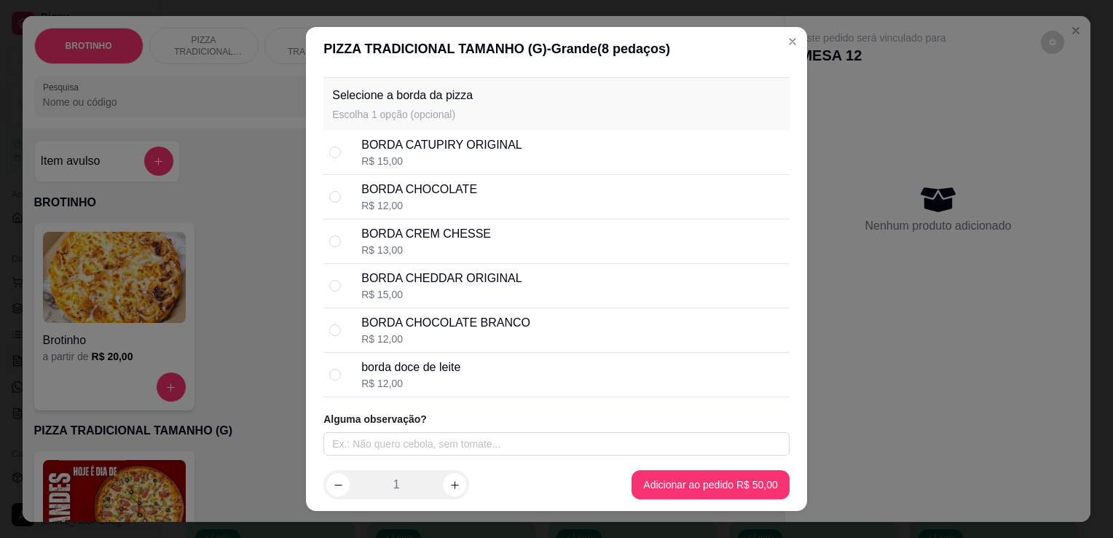
click at [478, 197] on div "BORDA CHOCOLATE R$ 12,00" at bounding box center [572, 197] width 423 height 32
radio input "true"
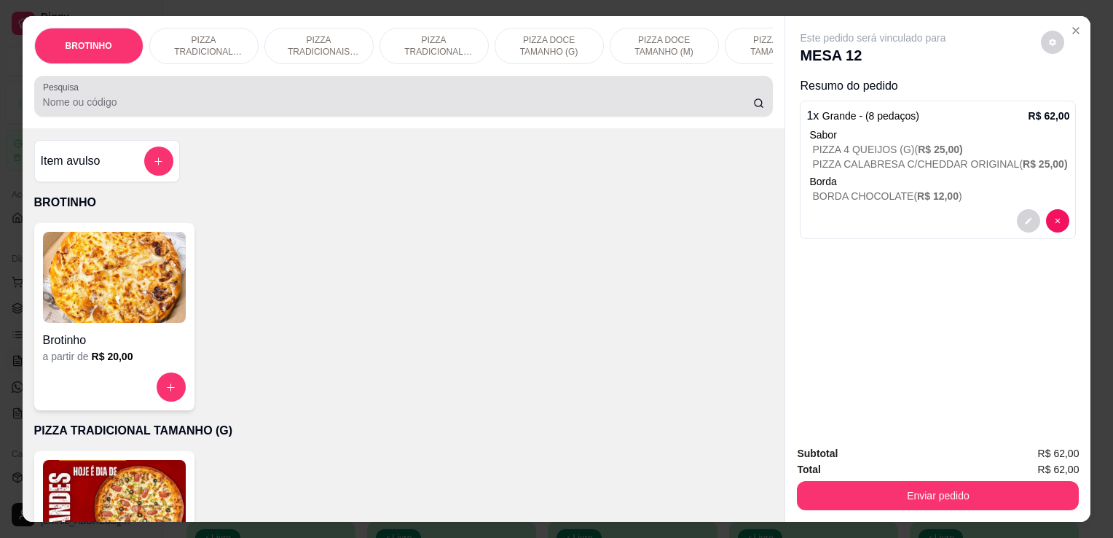
click at [396, 109] on input "Pesquisa" at bounding box center [398, 102] width 710 height 15
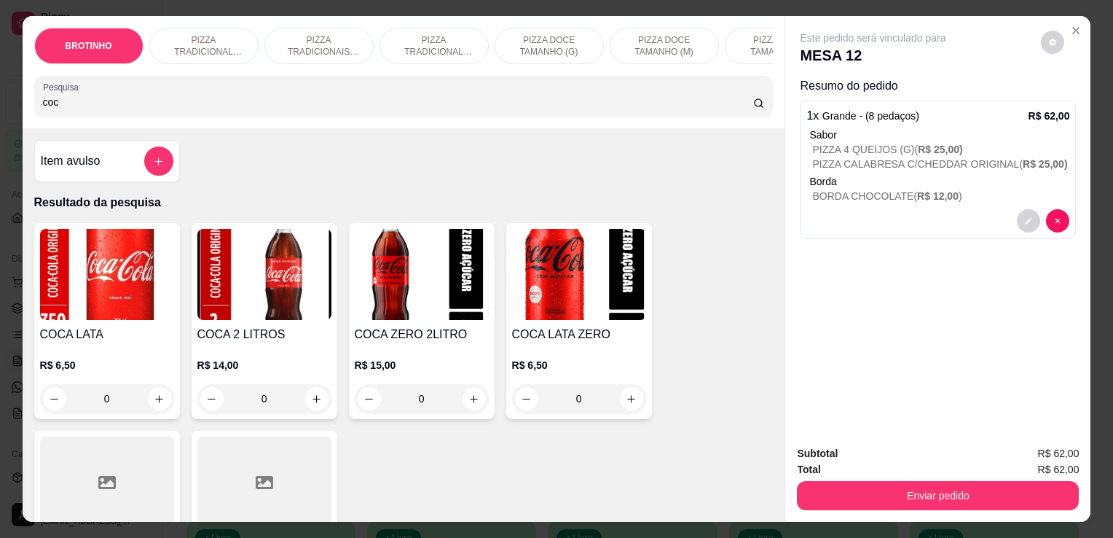
type input "coc"
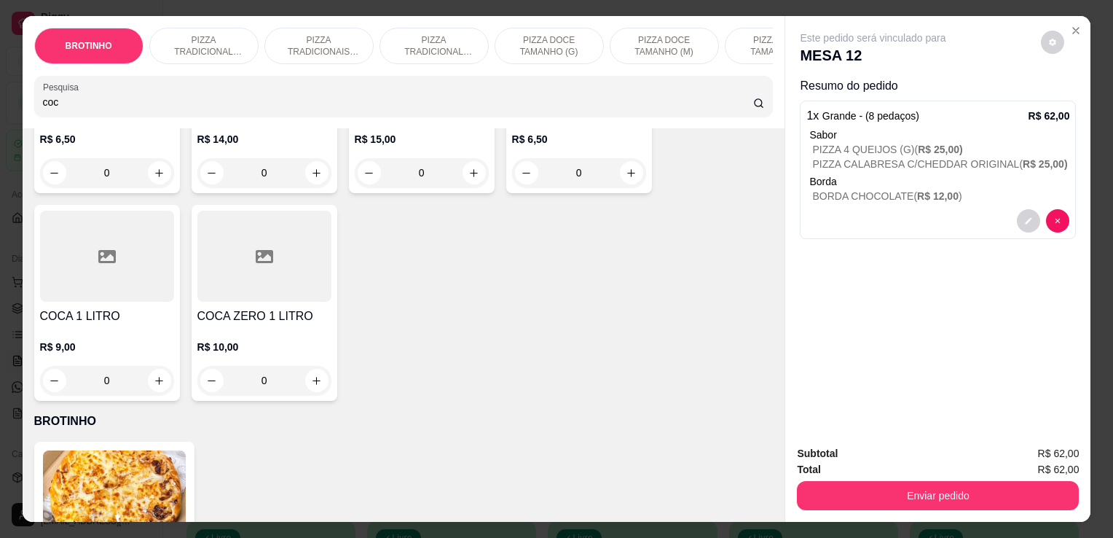
scroll to position [236, 0]
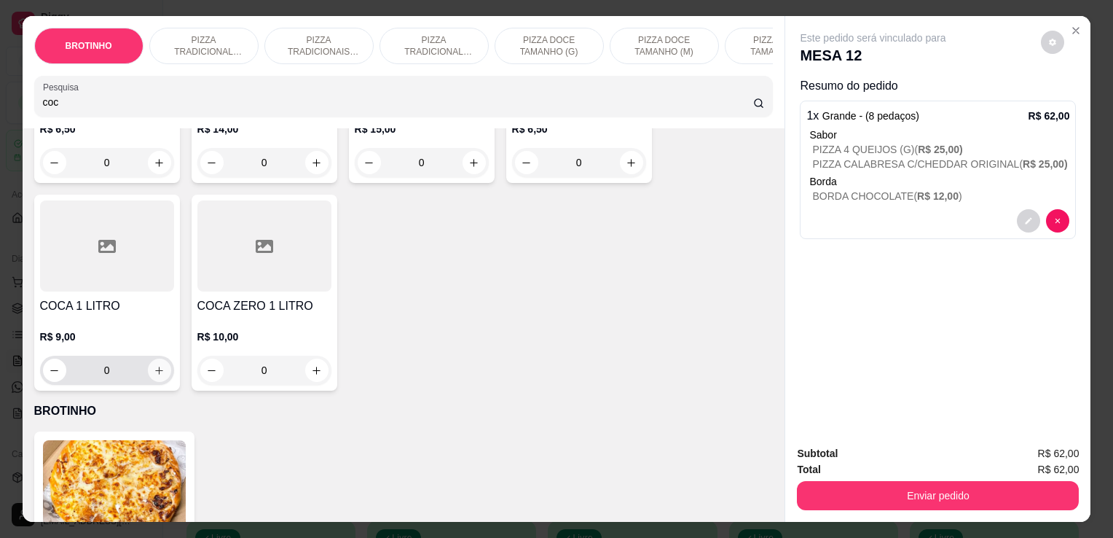
click at [154, 376] on icon "increase-product-quantity" at bounding box center [159, 370] width 11 height 11
type input "1"
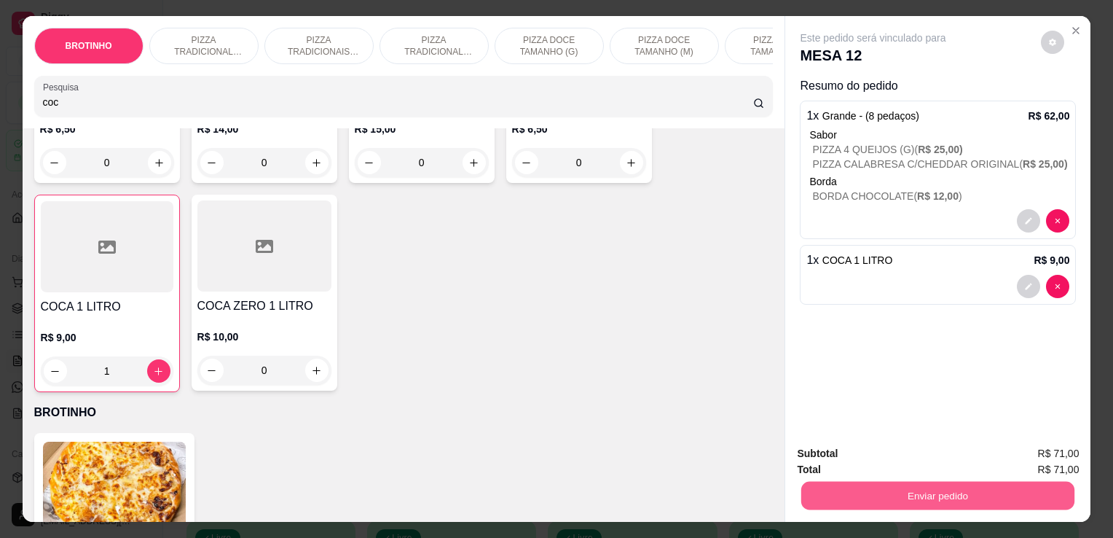
click at [863, 494] on button "Enviar pedido" at bounding box center [937, 495] width 273 height 28
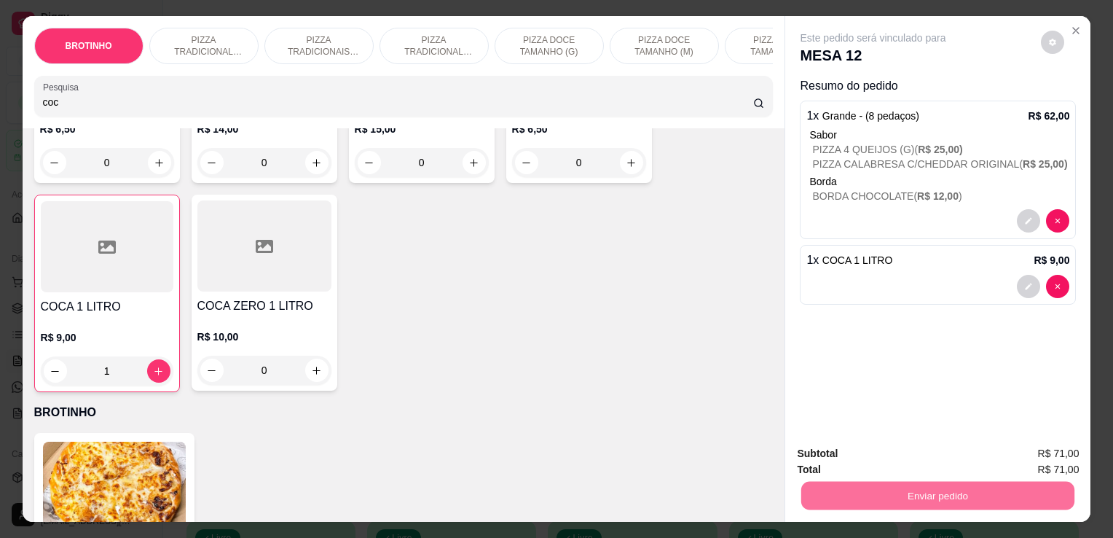
click at [1083, 456] on button "Enviar pedido" at bounding box center [1041, 455] width 82 height 28
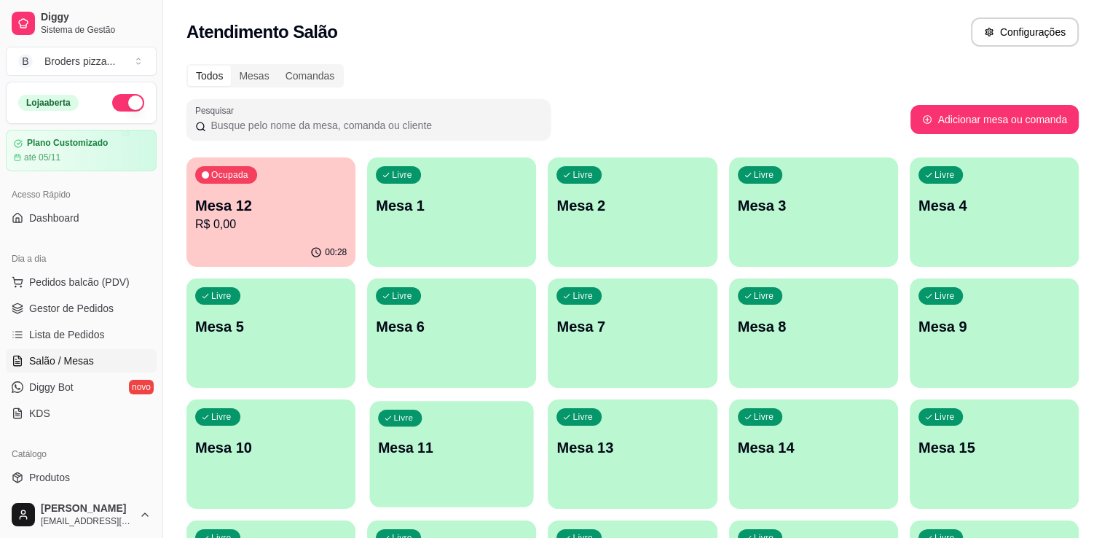
click at [446, 421] on div "Livre Mesa 11" at bounding box center [452, 445] width 164 height 89
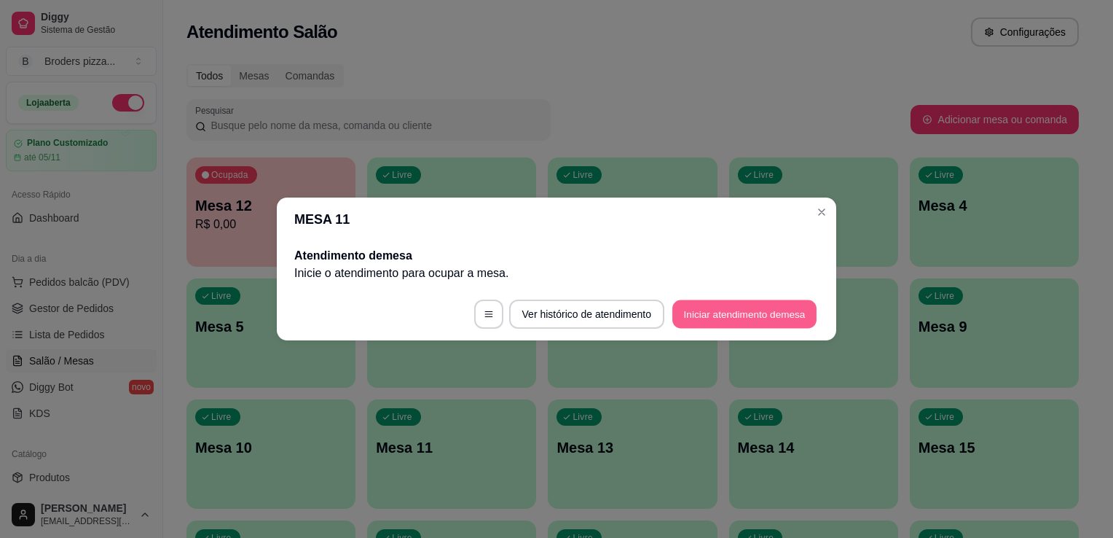
click at [785, 319] on button "Iniciar atendimento de mesa" at bounding box center [744, 314] width 144 height 28
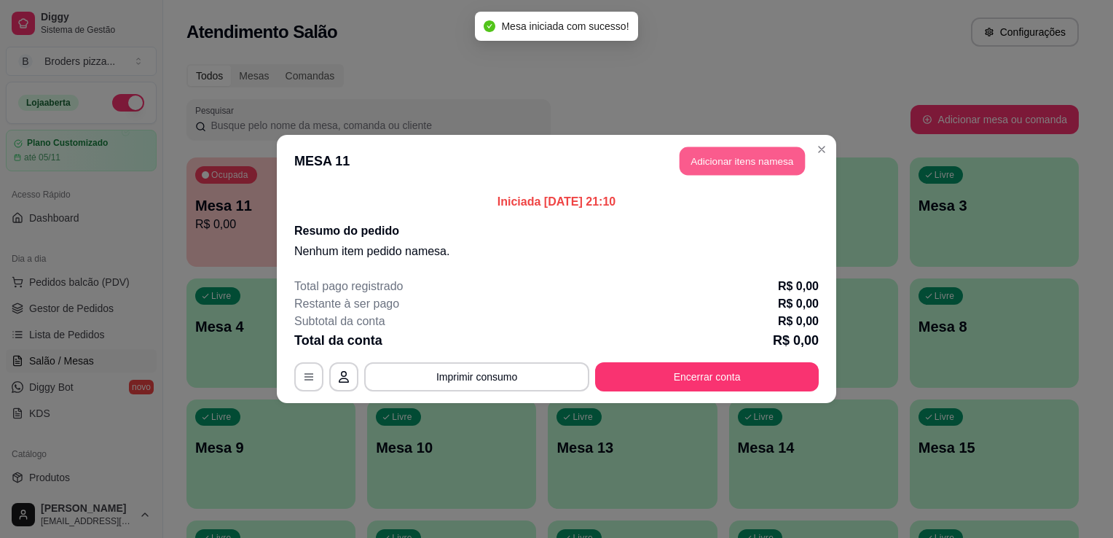
click at [750, 159] on button "Adicionar itens na mesa" at bounding box center [742, 161] width 125 height 28
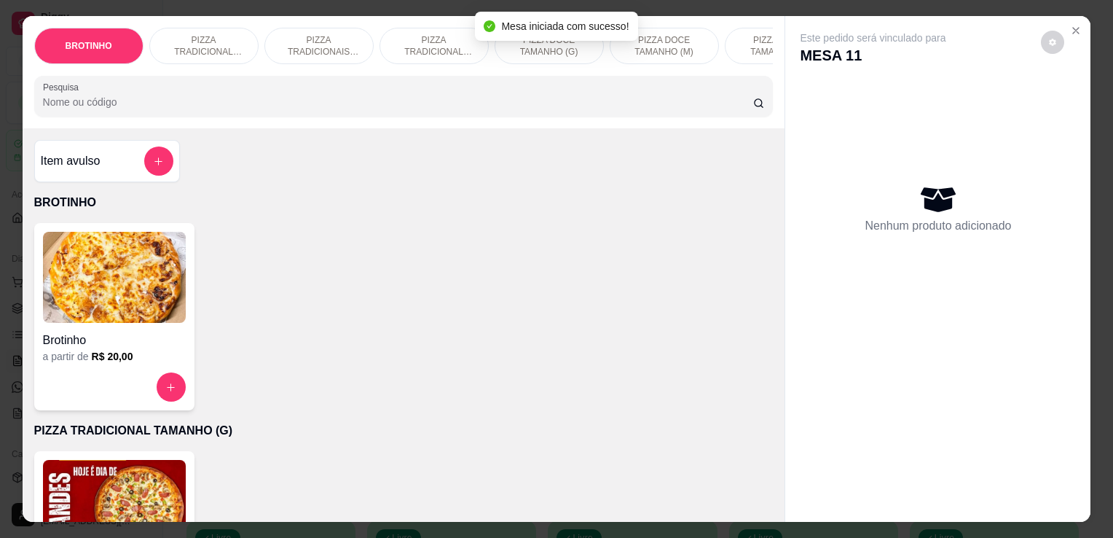
click at [137, 463] on div "Grande a partir de R$ 40,00" at bounding box center [114, 544] width 160 height 187
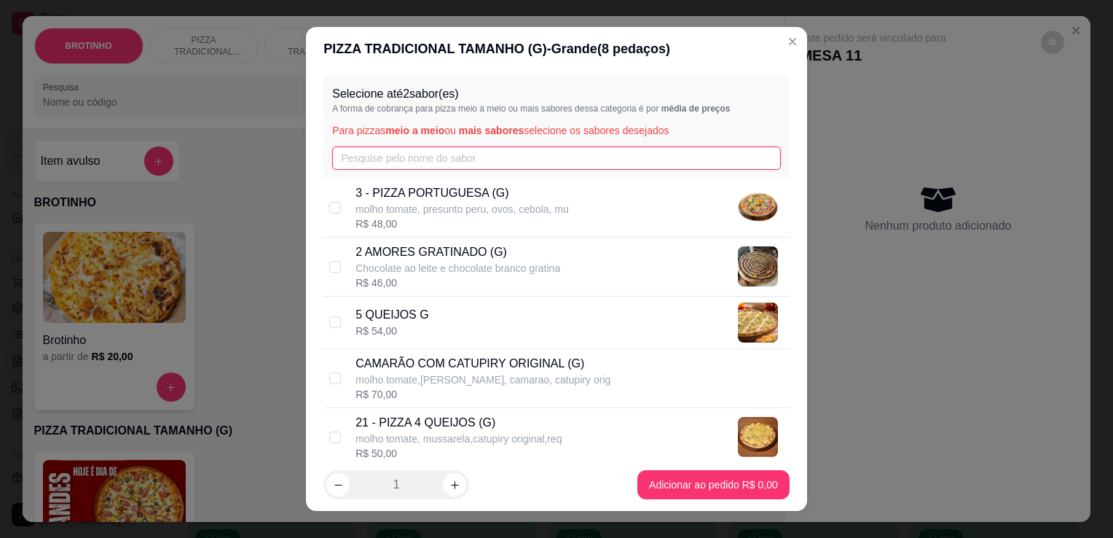
click at [469, 151] on input "text" at bounding box center [556, 157] width 449 height 23
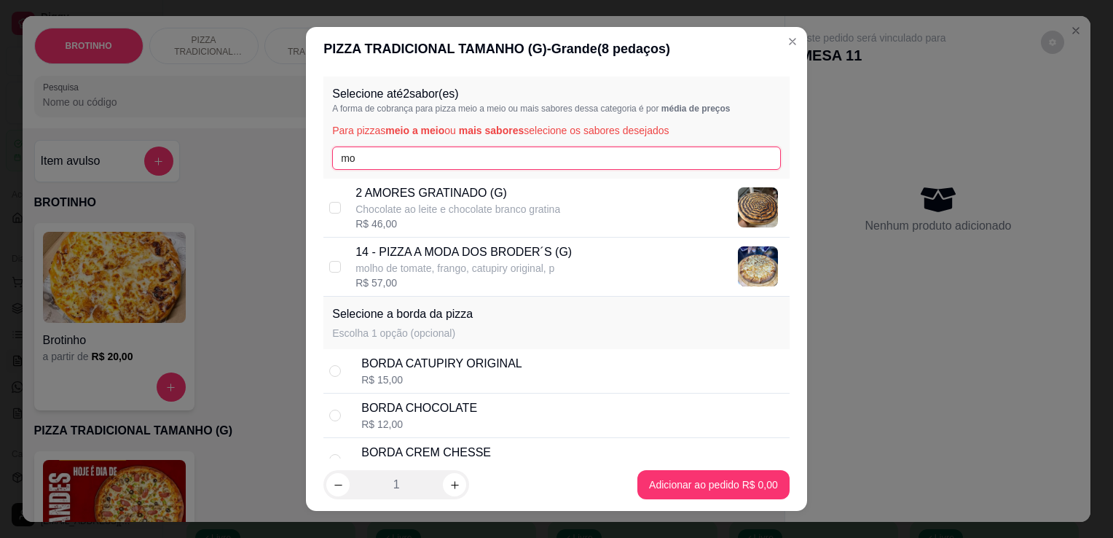
type input "mo"
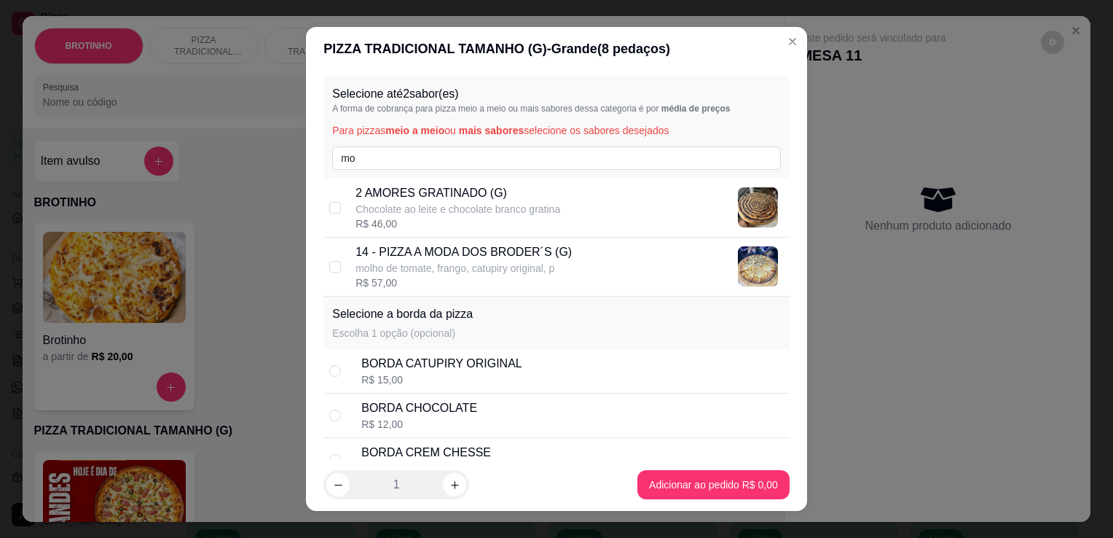
click at [521, 246] on p "14 - PIZZA A MODA DOS BRODER´S (G)" at bounding box center [464, 251] width 216 height 17
checkbox input "true"
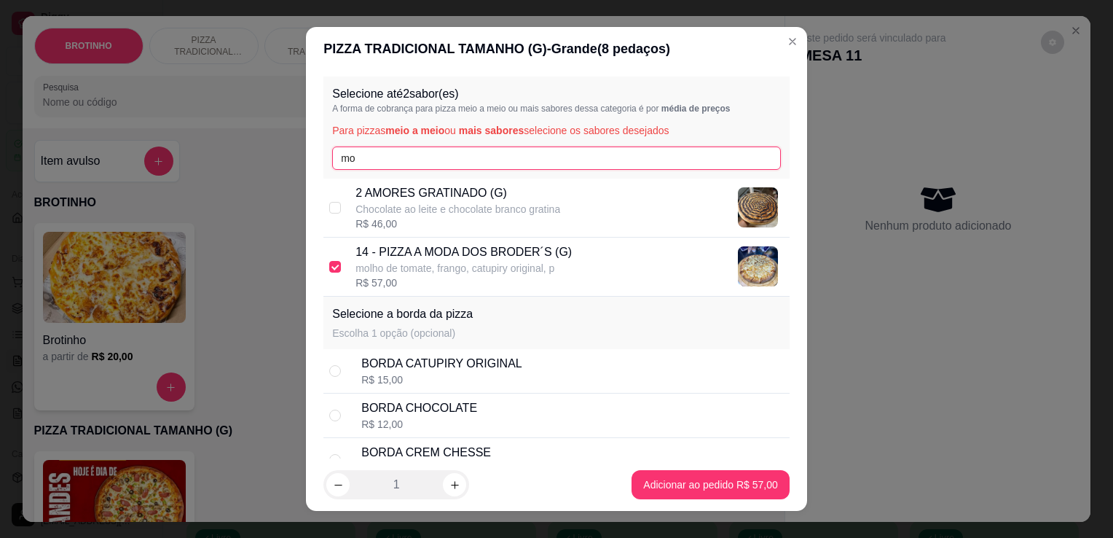
click at [459, 162] on input "mo" at bounding box center [556, 157] width 449 height 23
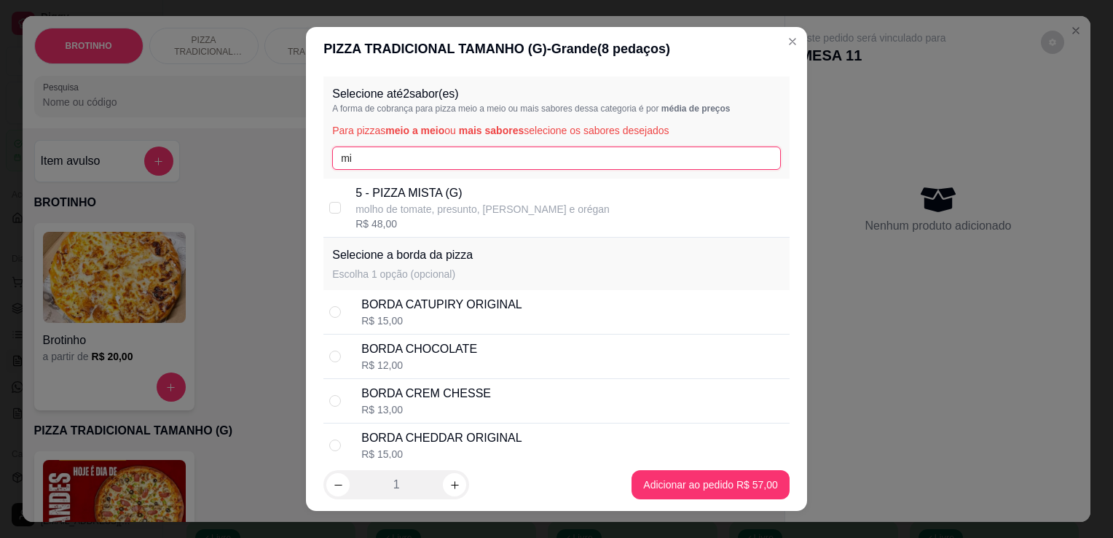
type input "mi"
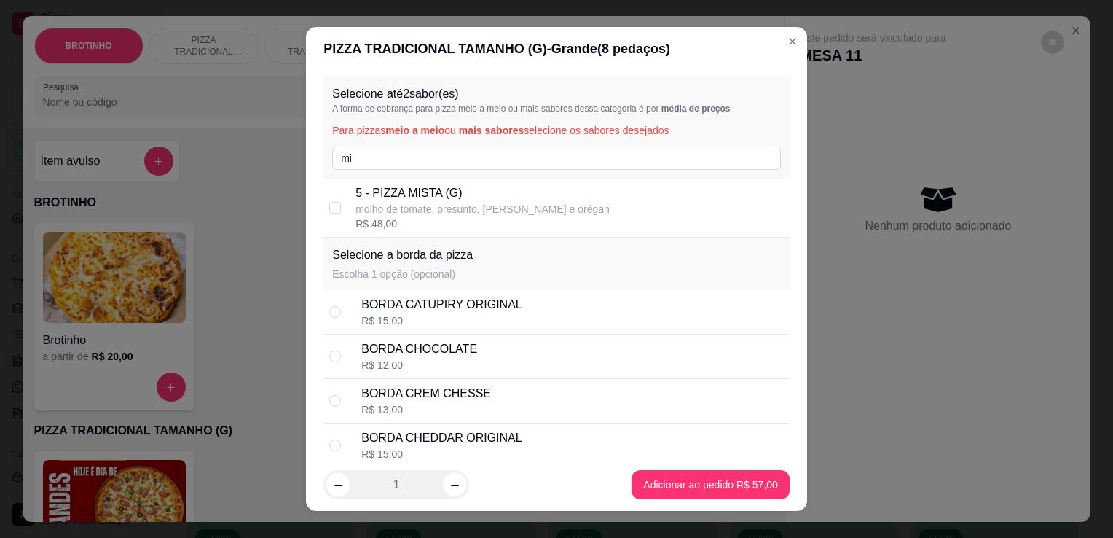
click at [458, 202] on p "molho de tomate, presunto, [PERSON_NAME] e orégan" at bounding box center [483, 209] width 254 height 15
checkbox input "true"
click at [700, 500] on footer "1 Adicionar ao pedido R$ 52,50" at bounding box center [556, 484] width 501 height 52
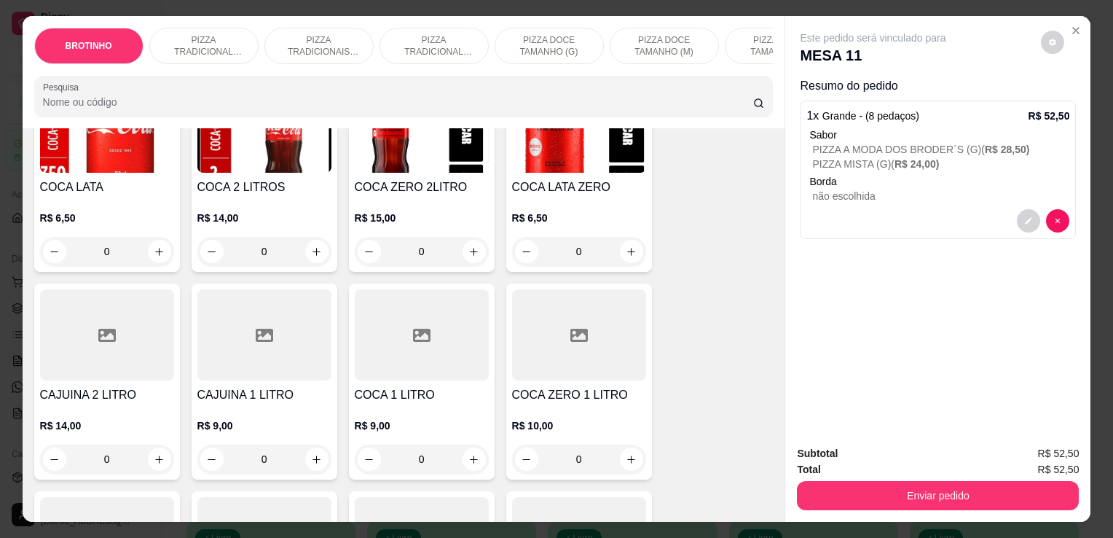
scroll to position [1752, 0]
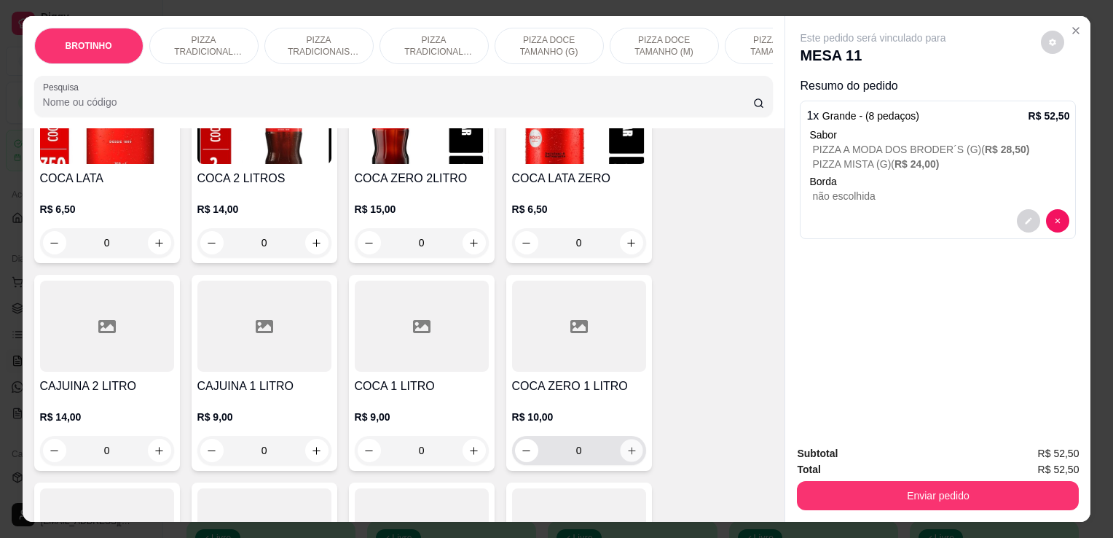
click at [629, 455] on icon "increase-product-quantity" at bounding box center [631, 450] width 11 height 11
type input "1"
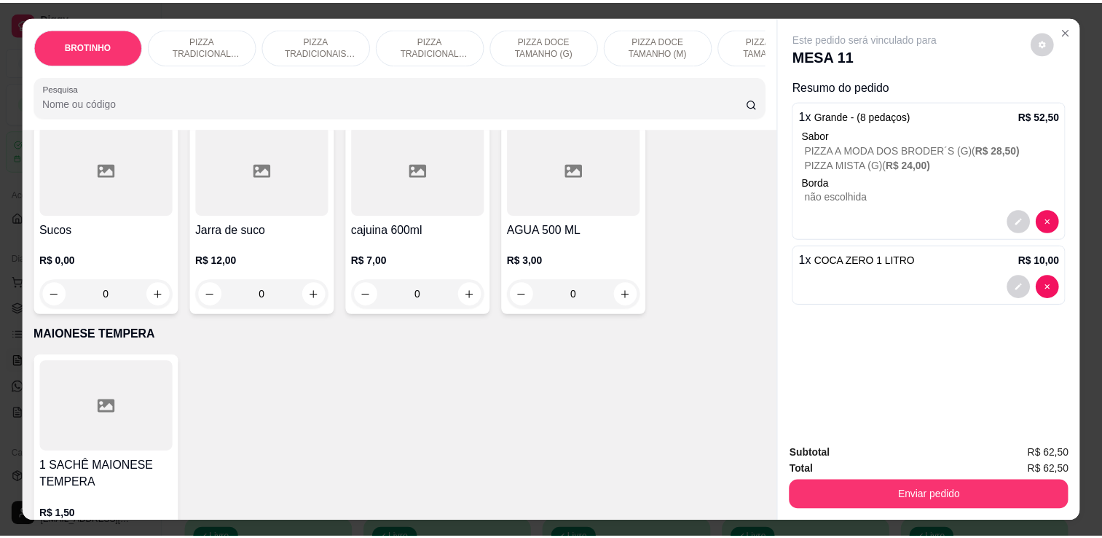
scroll to position [2108, 0]
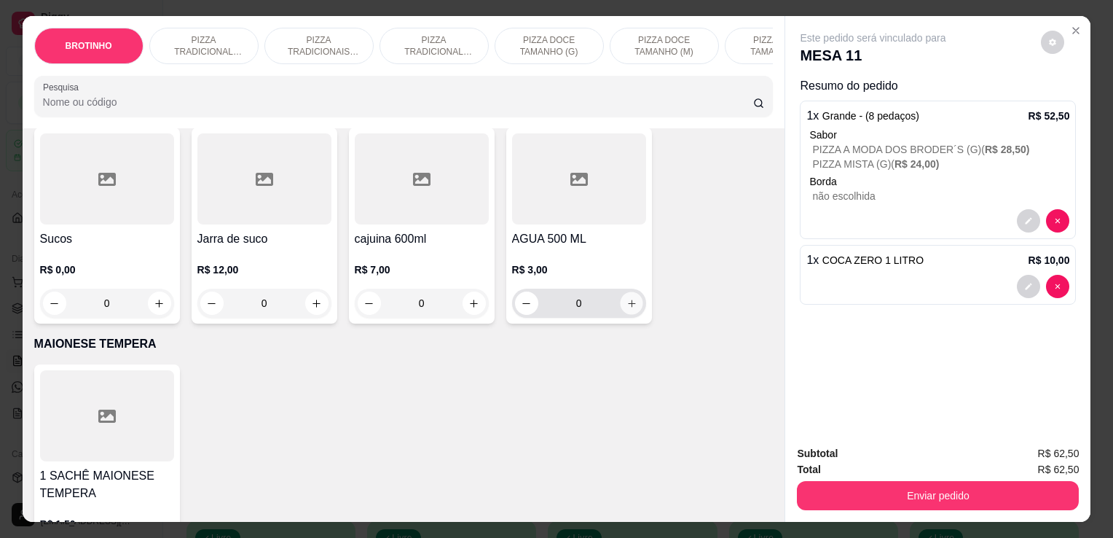
click at [626, 307] on icon "increase-product-quantity" at bounding box center [631, 303] width 11 height 11
type input "1"
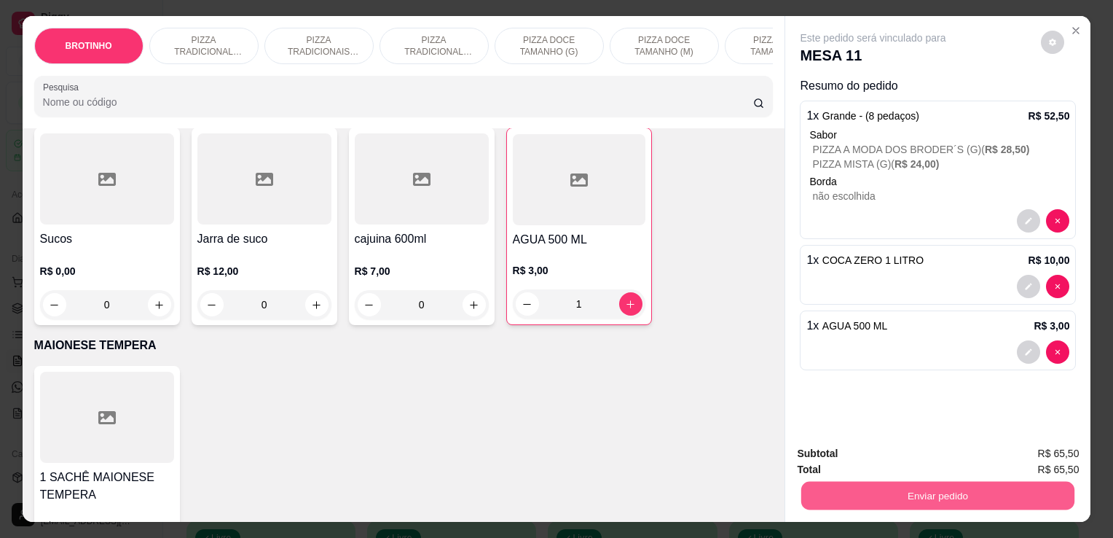
click at [979, 498] on button "Enviar pedido" at bounding box center [937, 495] width 273 height 28
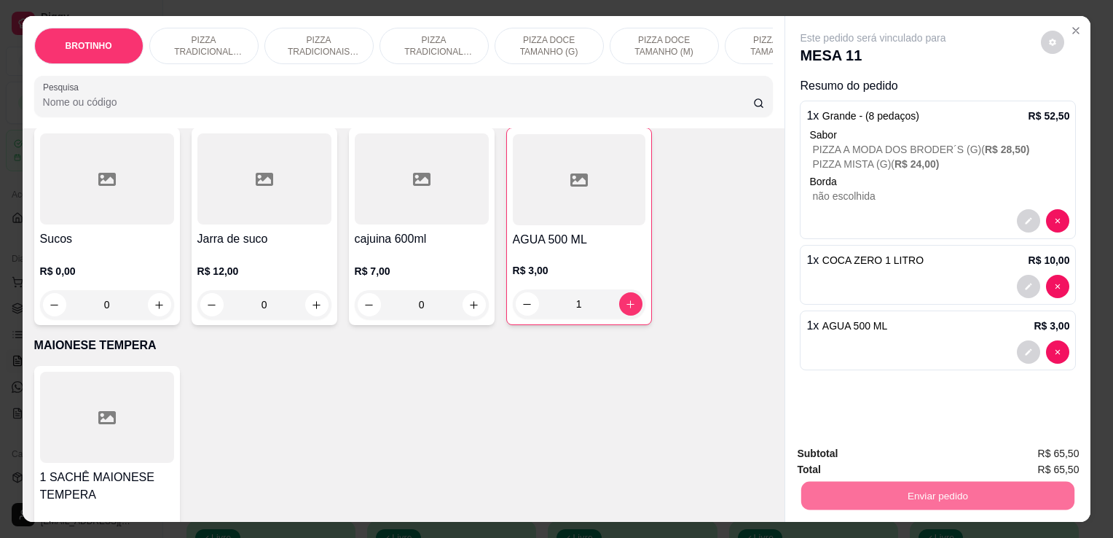
click at [1064, 456] on button "Enviar pedido" at bounding box center [1041, 454] width 80 height 27
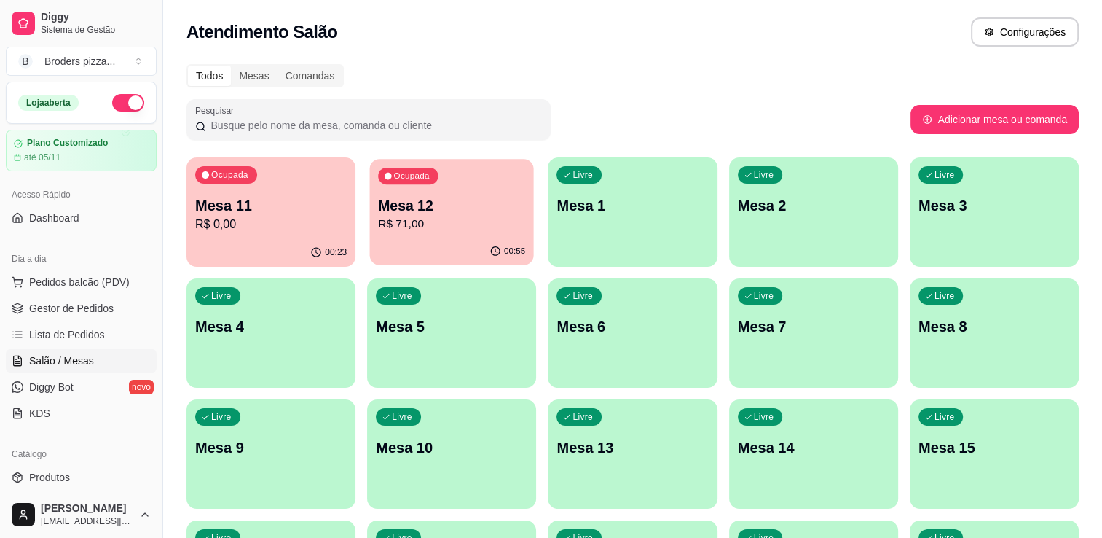
click at [428, 211] on p "Mesa 12" at bounding box center [451, 206] width 147 height 20
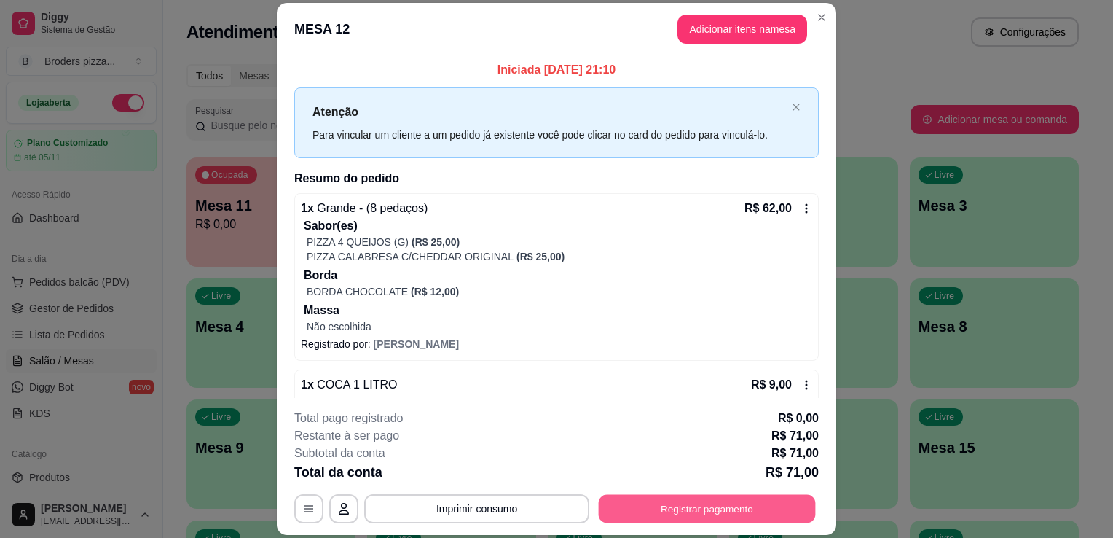
click at [696, 515] on button "Registrar pagamento" at bounding box center [707, 509] width 217 height 28
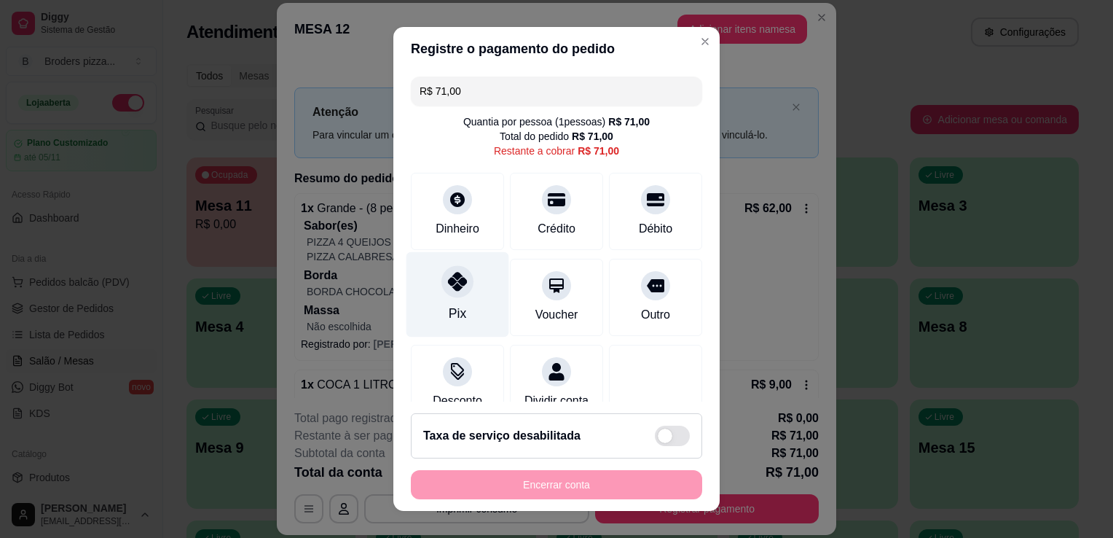
click at [431, 272] on div "Pix" at bounding box center [458, 294] width 103 height 85
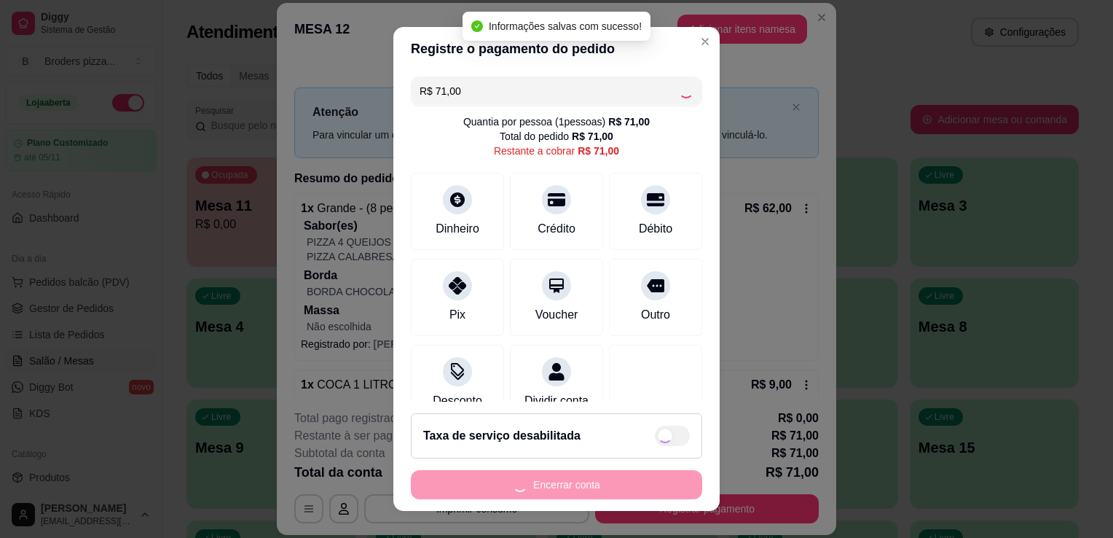
type input "R$ 0,00"
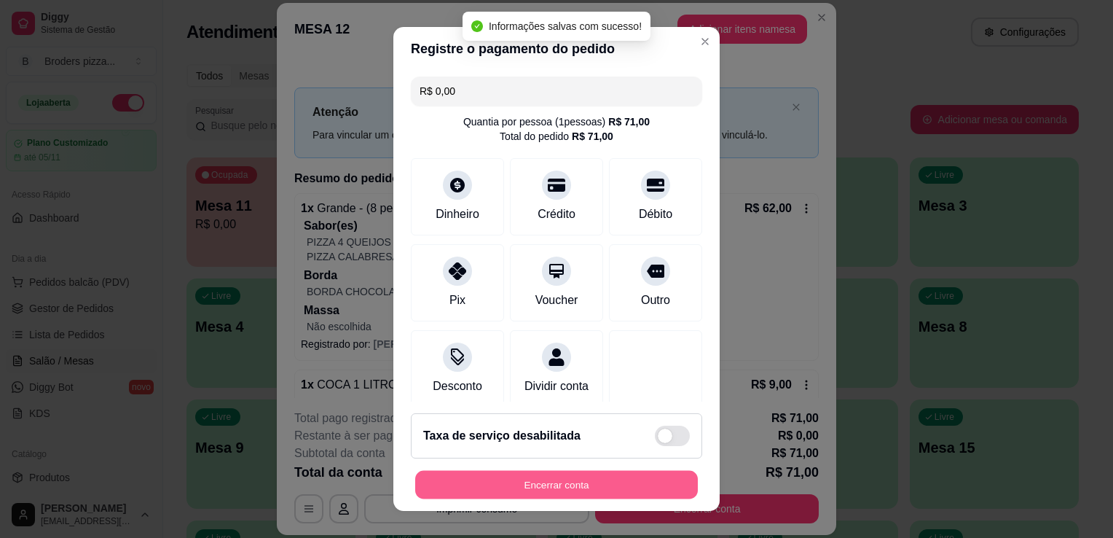
click at [584, 476] on button "Encerrar conta" at bounding box center [556, 485] width 283 height 28
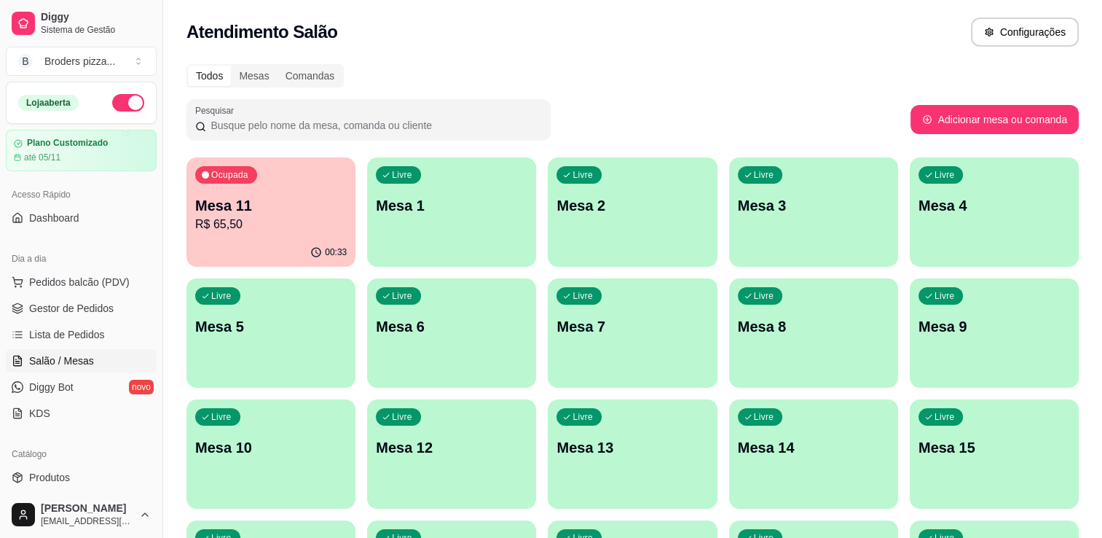
click at [112, 97] on button "button" at bounding box center [128, 102] width 32 height 17
click at [98, 302] on span "Gestor de Pedidos" at bounding box center [71, 308] width 85 height 15
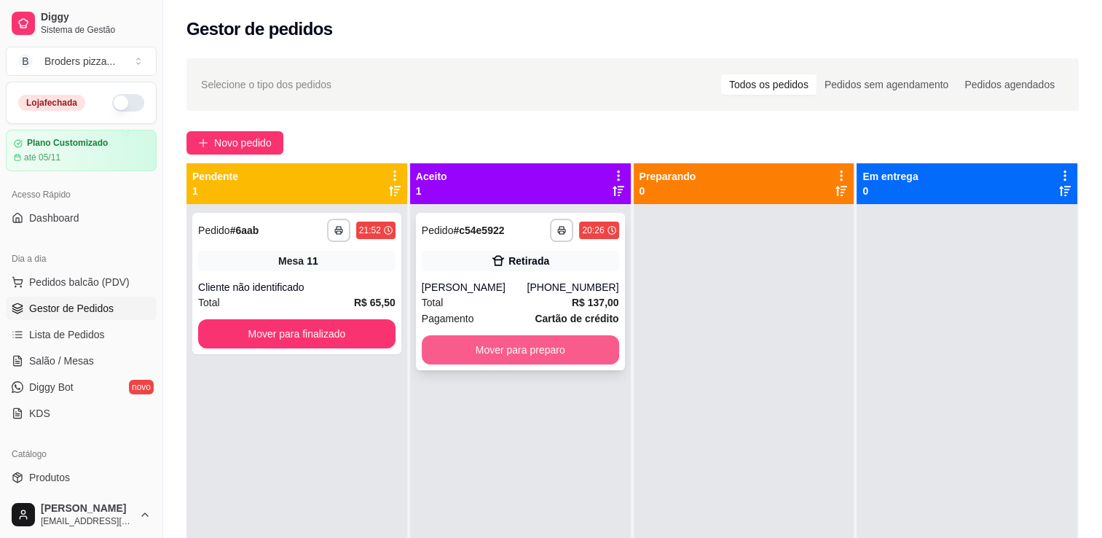
click at [557, 364] on button "Mover para preparo" at bounding box center [520, 349] width 197 height 29
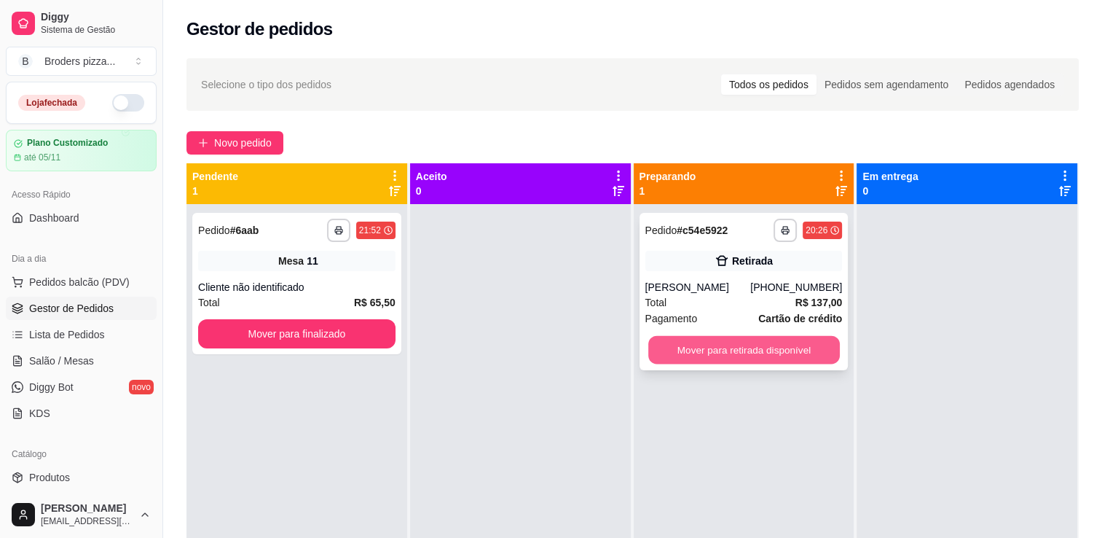
click at [783, 364] on button "Mover para retirada disponível" at bounding box center [744, 350] width 192 height 28
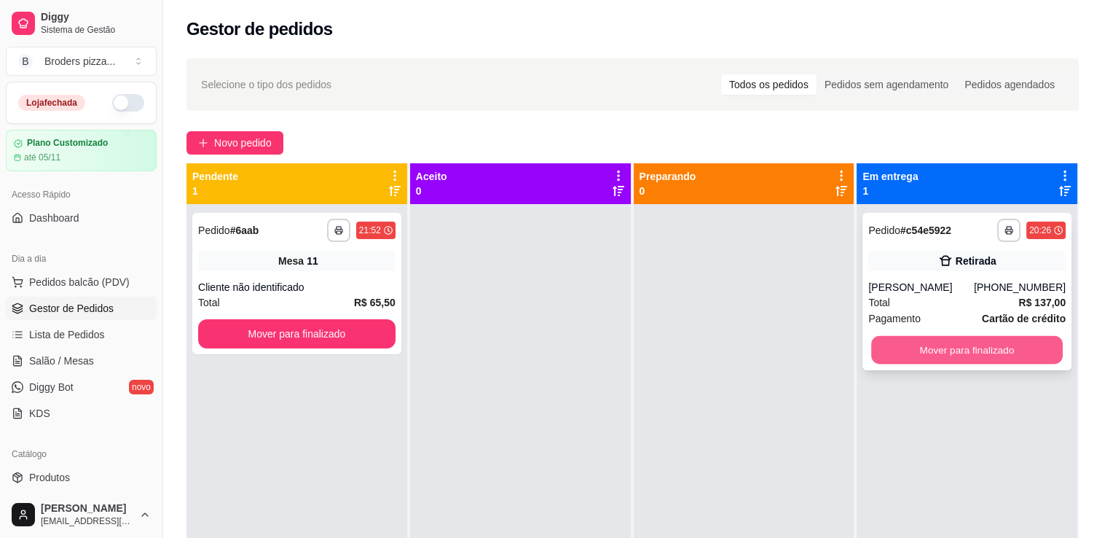
click at [971, 364] on button "Mover para finalizado" at bounding box center [967, 350] width 192 height 28
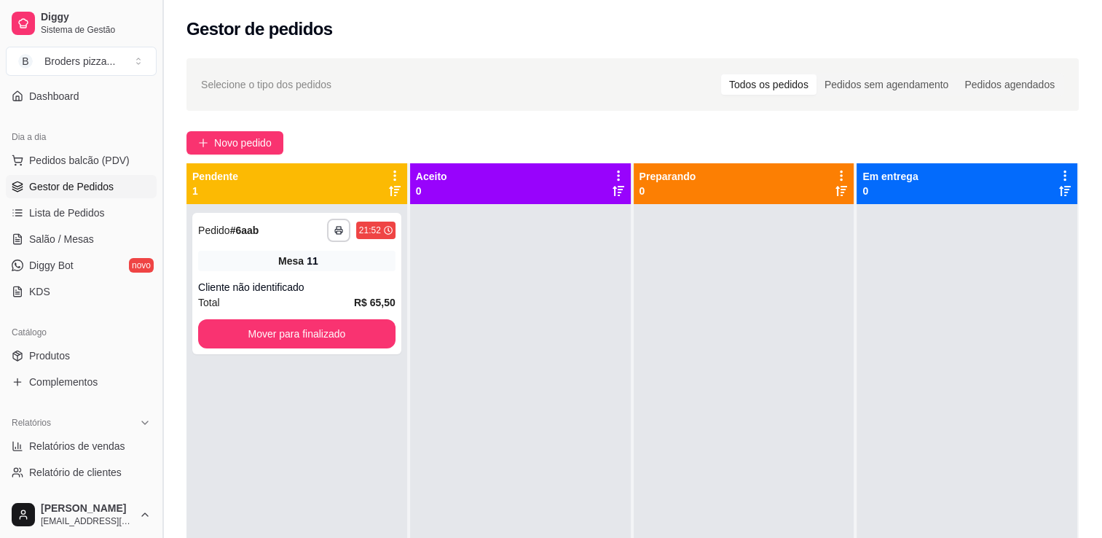
scroll to position [138, 0]
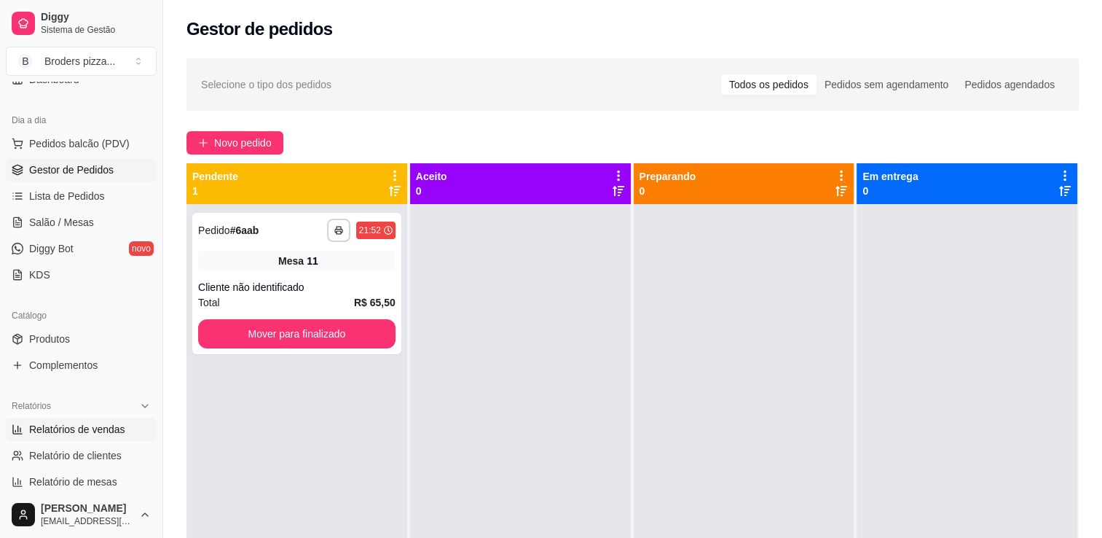
click at [68, 426] on span "Relatórios de vendas" at bounding box center [77, 429] width 96 height 15
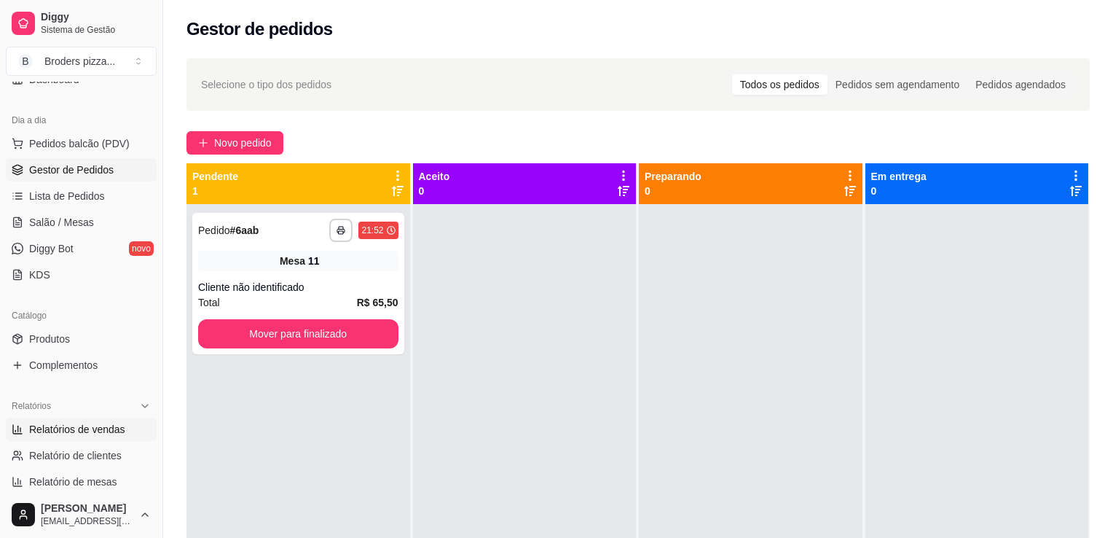
select select "ALL"
select select "0"
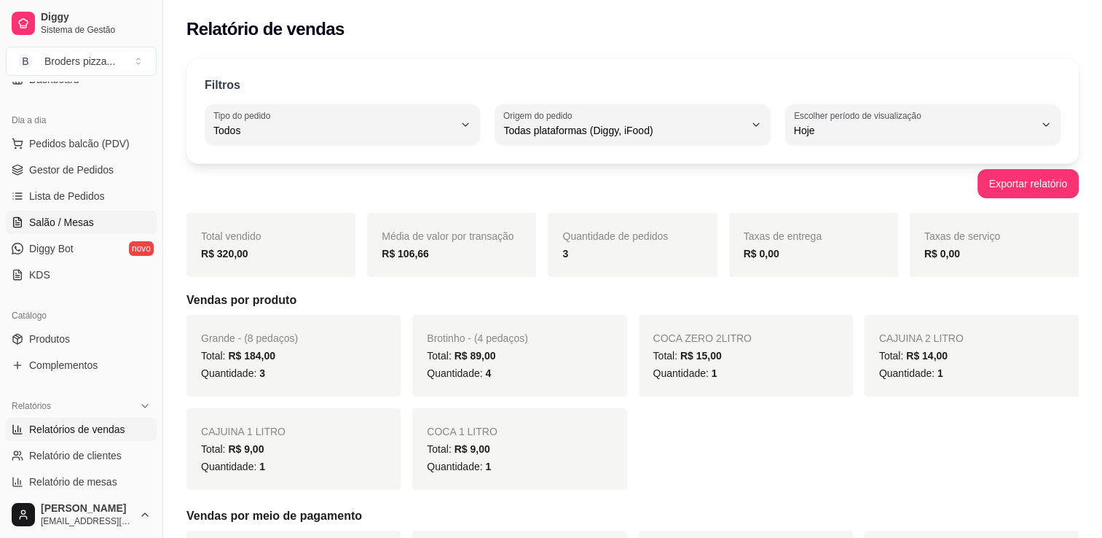
click at [50, 224] on span "Salão / Mesas" at bounding box center [61, 222] width 65 height 15
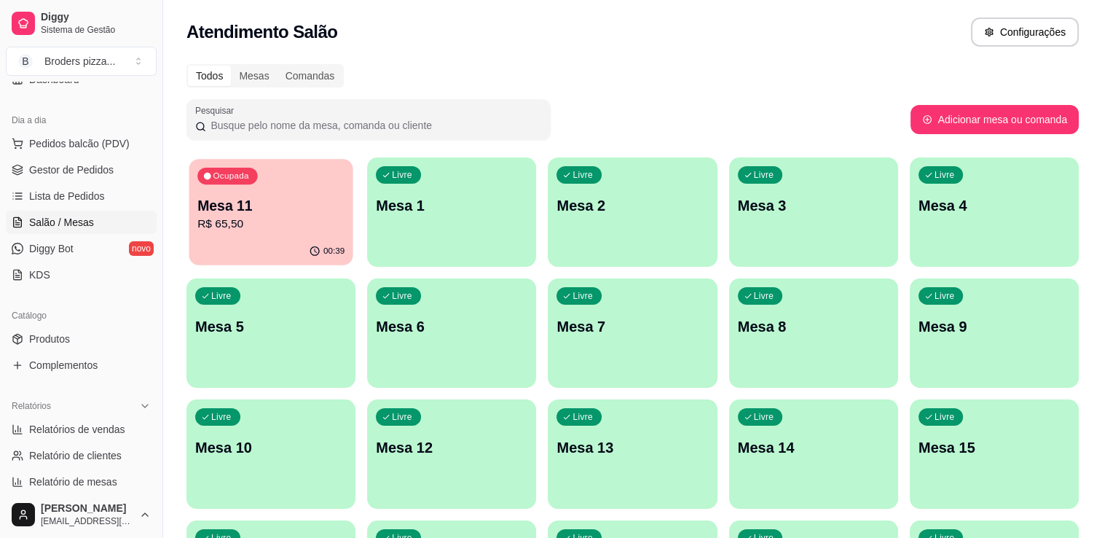
click at [221, 234] on div "Ocupada Mesa 11 R$ 65,50" at bounding box center [271, 198] width 164 height 79
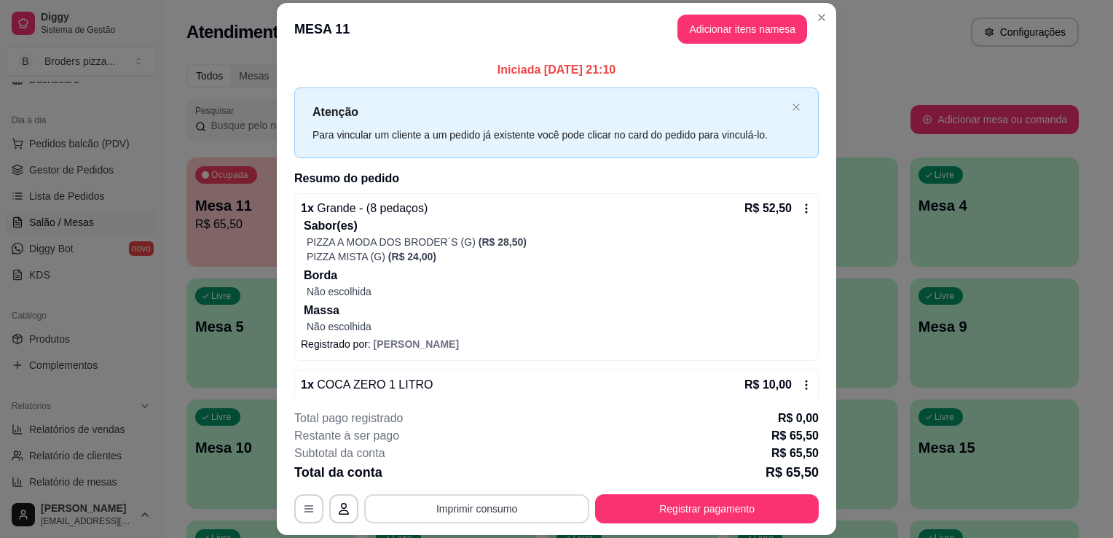
click at [455, 506] on button "Imprimir consumo" at bounding box center [476, 508] width 225 height 29
click at [469, 475] on button "IMPRESSORA" at bounding box center [476, 475] width 102 height 23
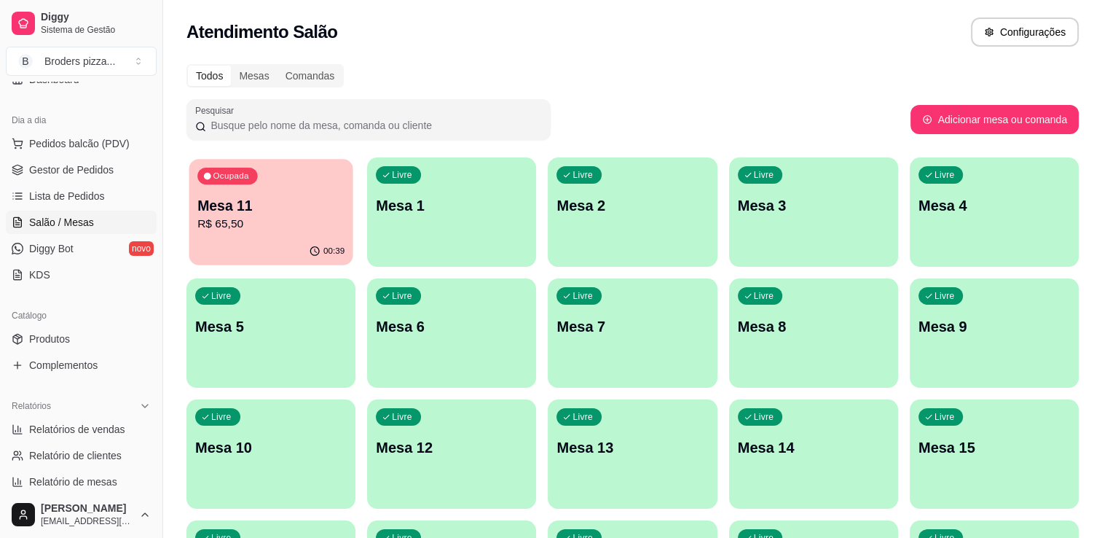
click at [304, 260] on div "00:39" at bounding box center [271, 251] width 164 height 28
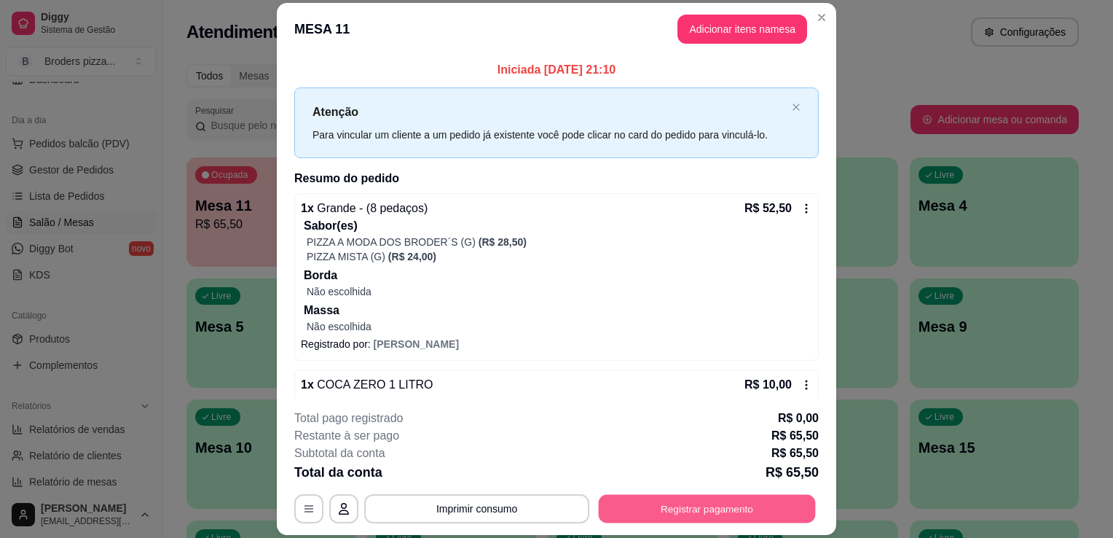
click at [643, 514] on button "Registrar pagamento" at bounding box center [707, 509] width 217 height 28
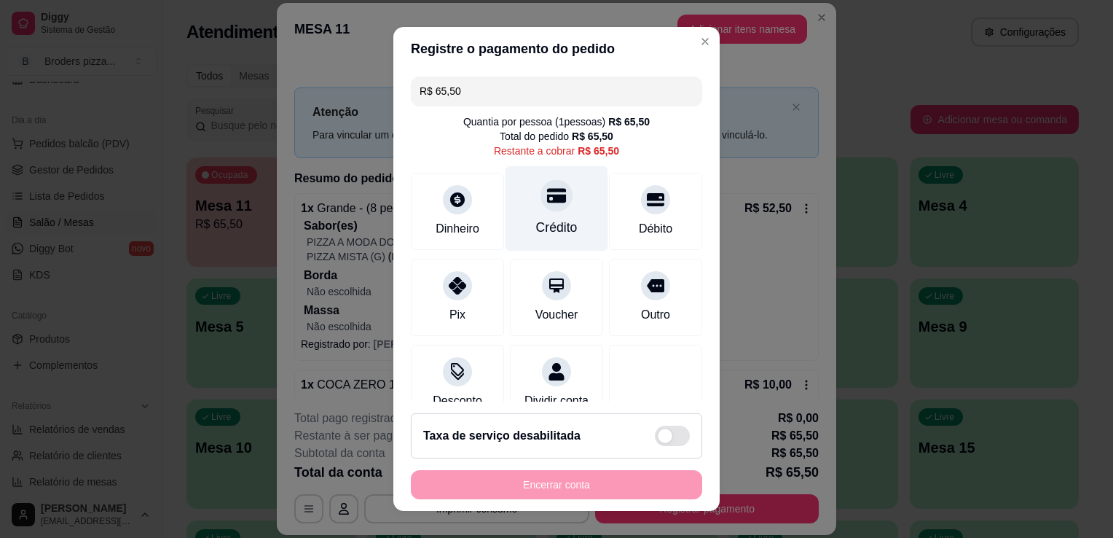
click at [547, 197] on icon at bounding box center [556, 195] width 19 height 15
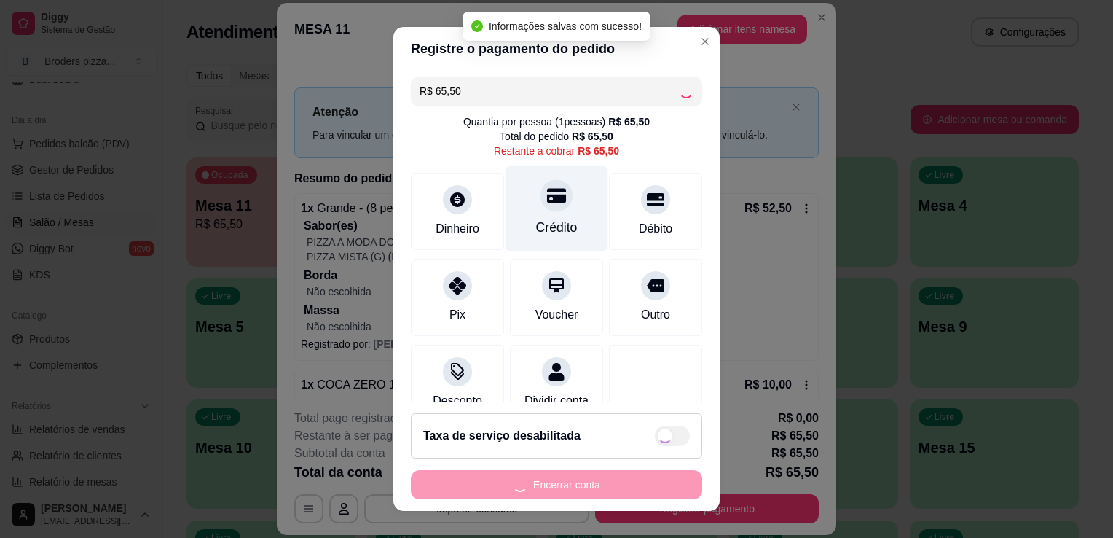
type input "R$ 0,00"
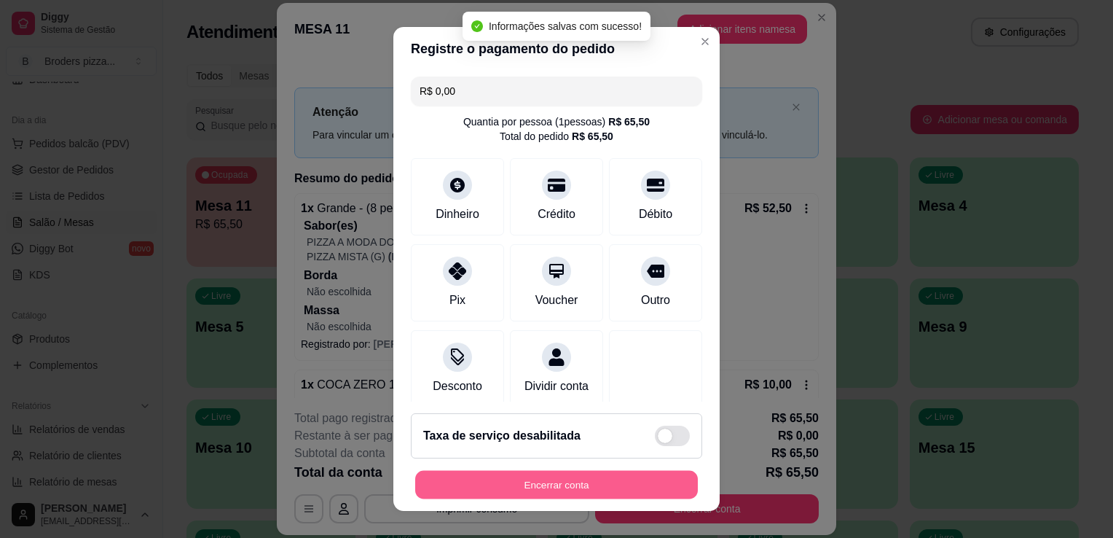
click at [573, 475] on button "Encerrar conta" at bounding box center [556, 485] width 283 height 28
